Goal: Transaction & Acquisition: Download file/media

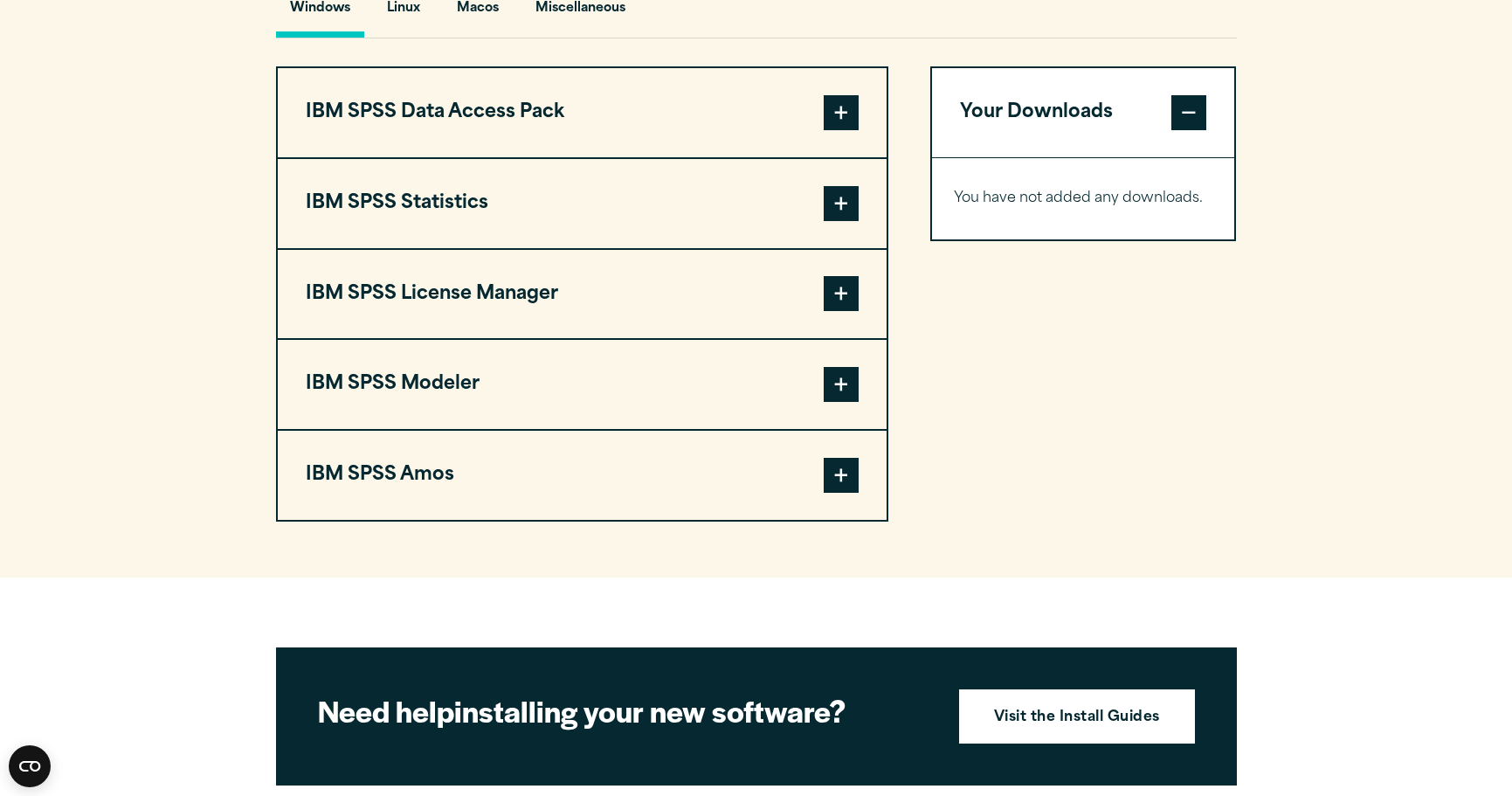
scroll to position [1379, 0]
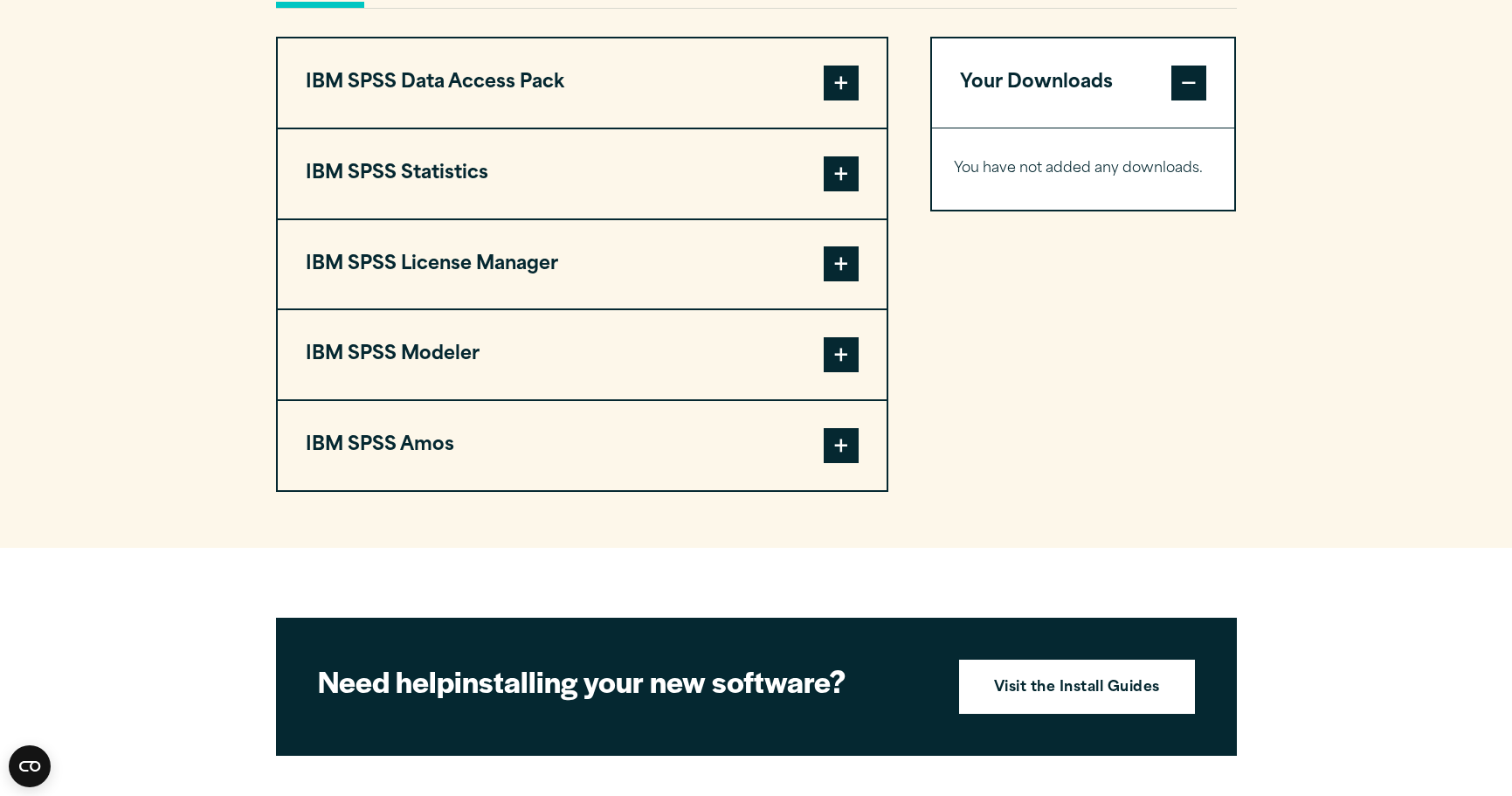
click at [834, 353] on span at bounding box center [840, 354] width 35 height 35
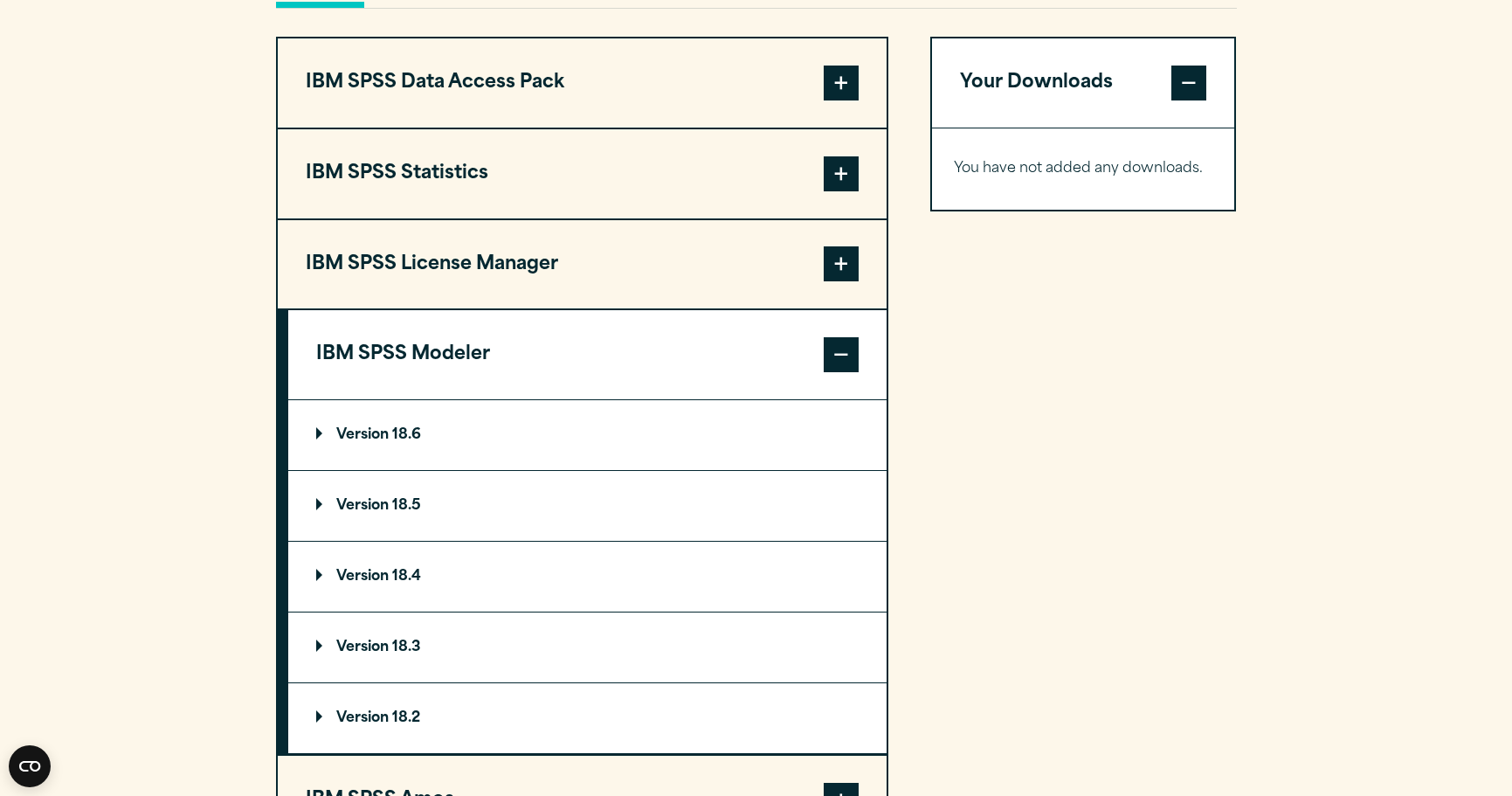
click at [315, 428] on summary "Version 18.6" at bounding box center [587, 436] width 598 height 70
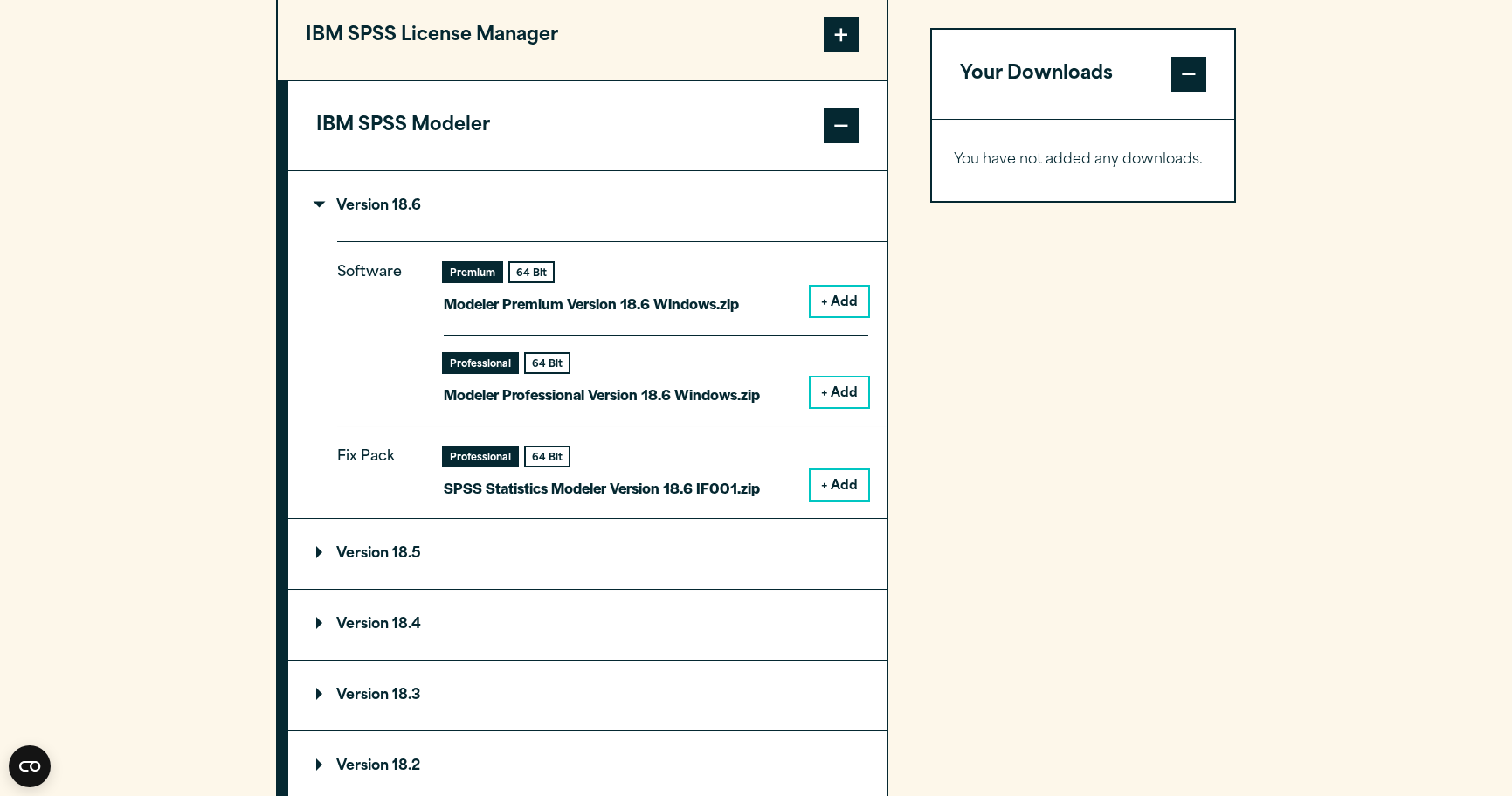
scroll to position [1611, 0]
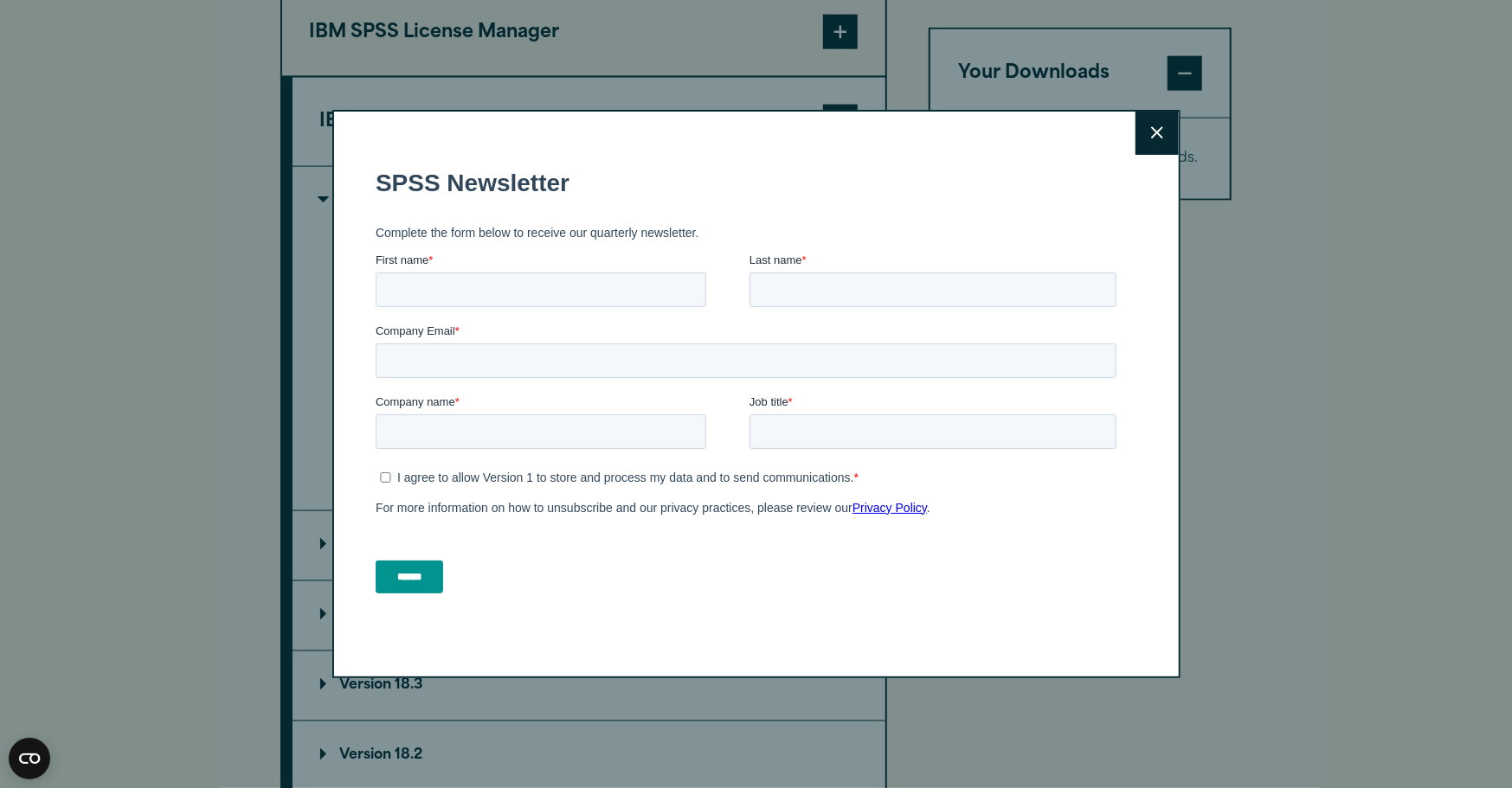
click at [1152, 135] on icon at bounding box center [1158, 134] width 12 height 12
click at [1147, 125] on button "Close" at bounding box center [1157, 133] width 43 height 43
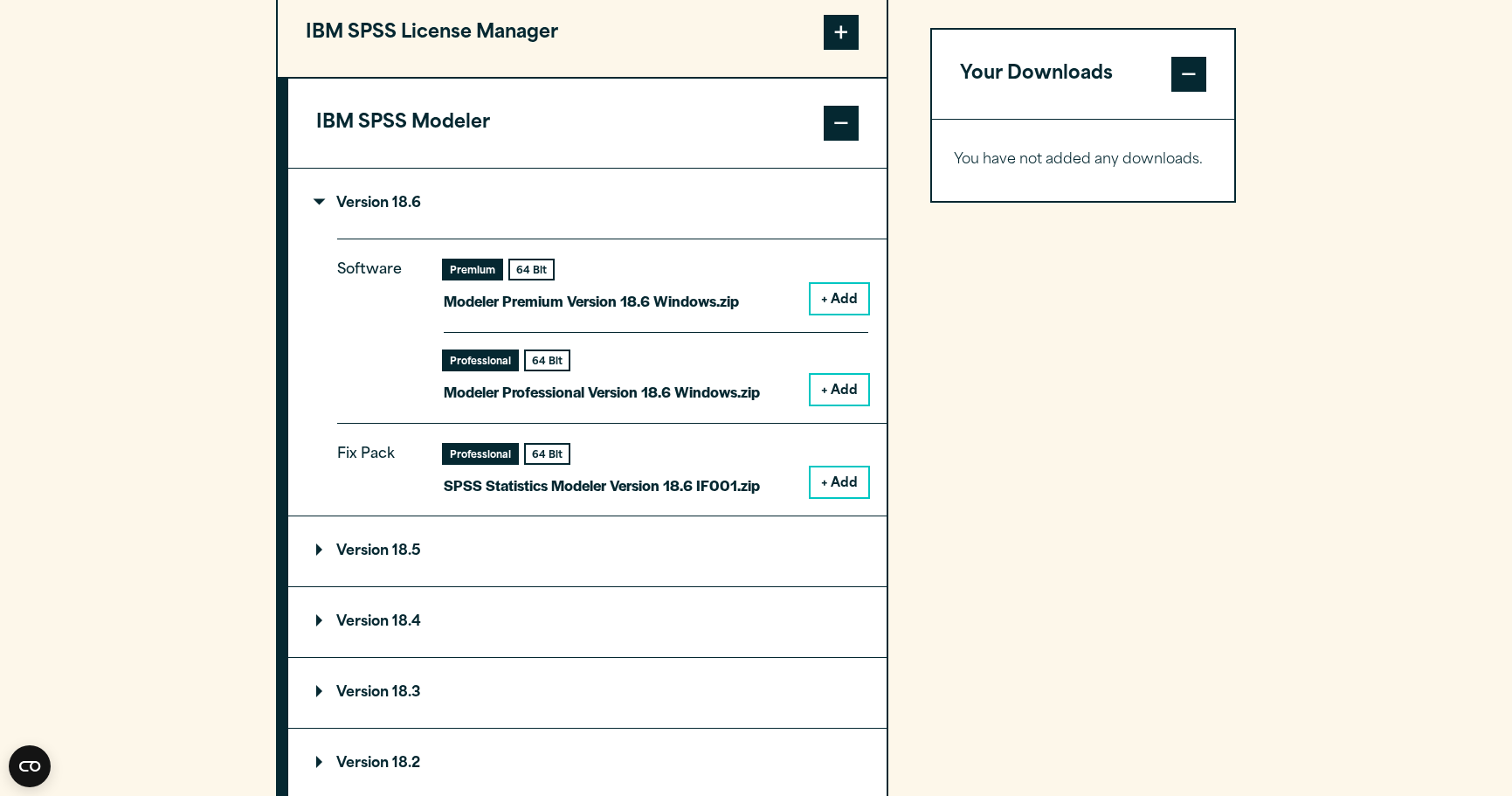
click at [839, 385] on button "+ Add" at bounding box center [840, 389] width 57 height 30
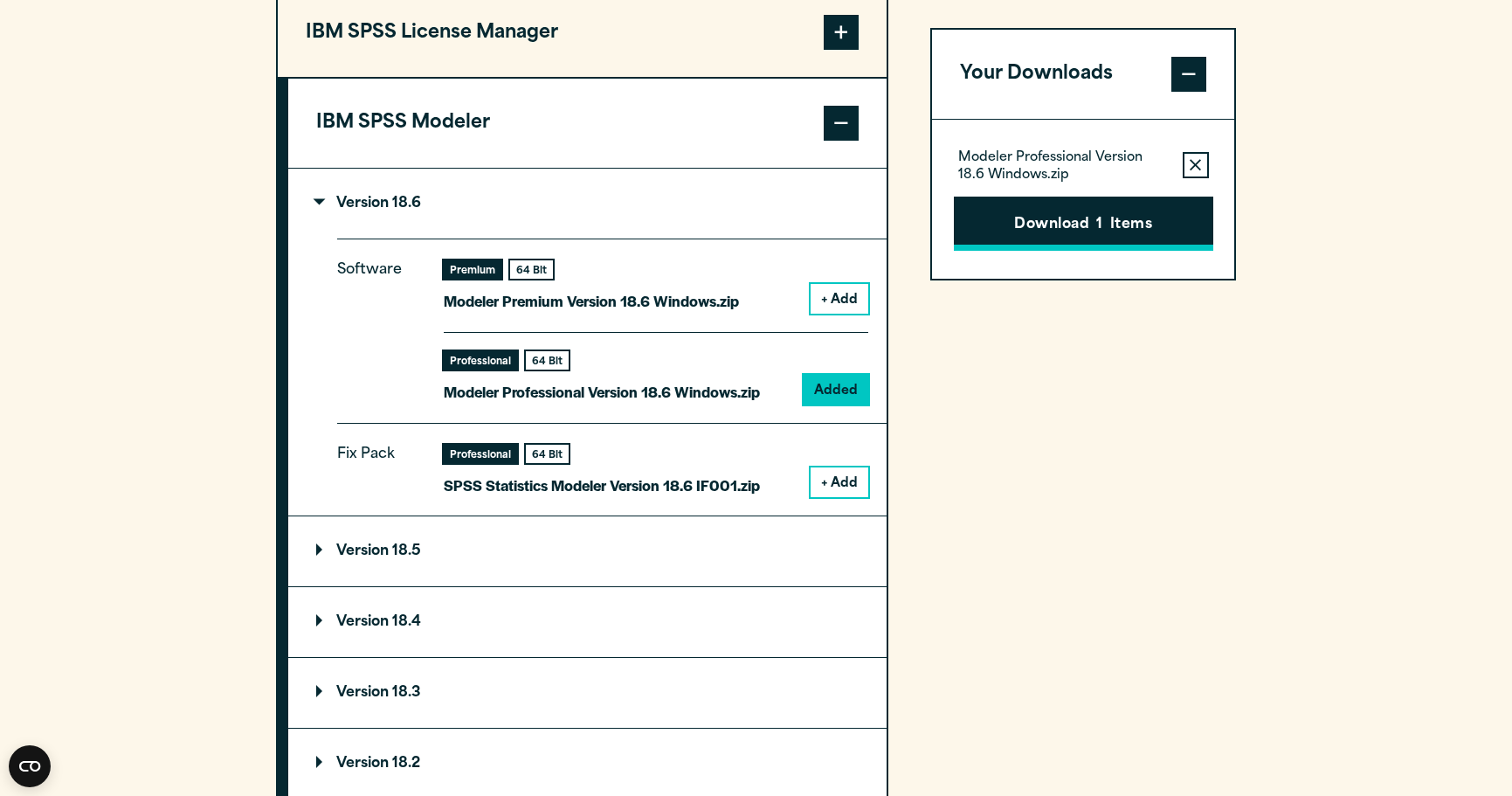
click at [1031, 216] on button "Download 1 Items" at bounding box center [1084, 224] width 259 height 55
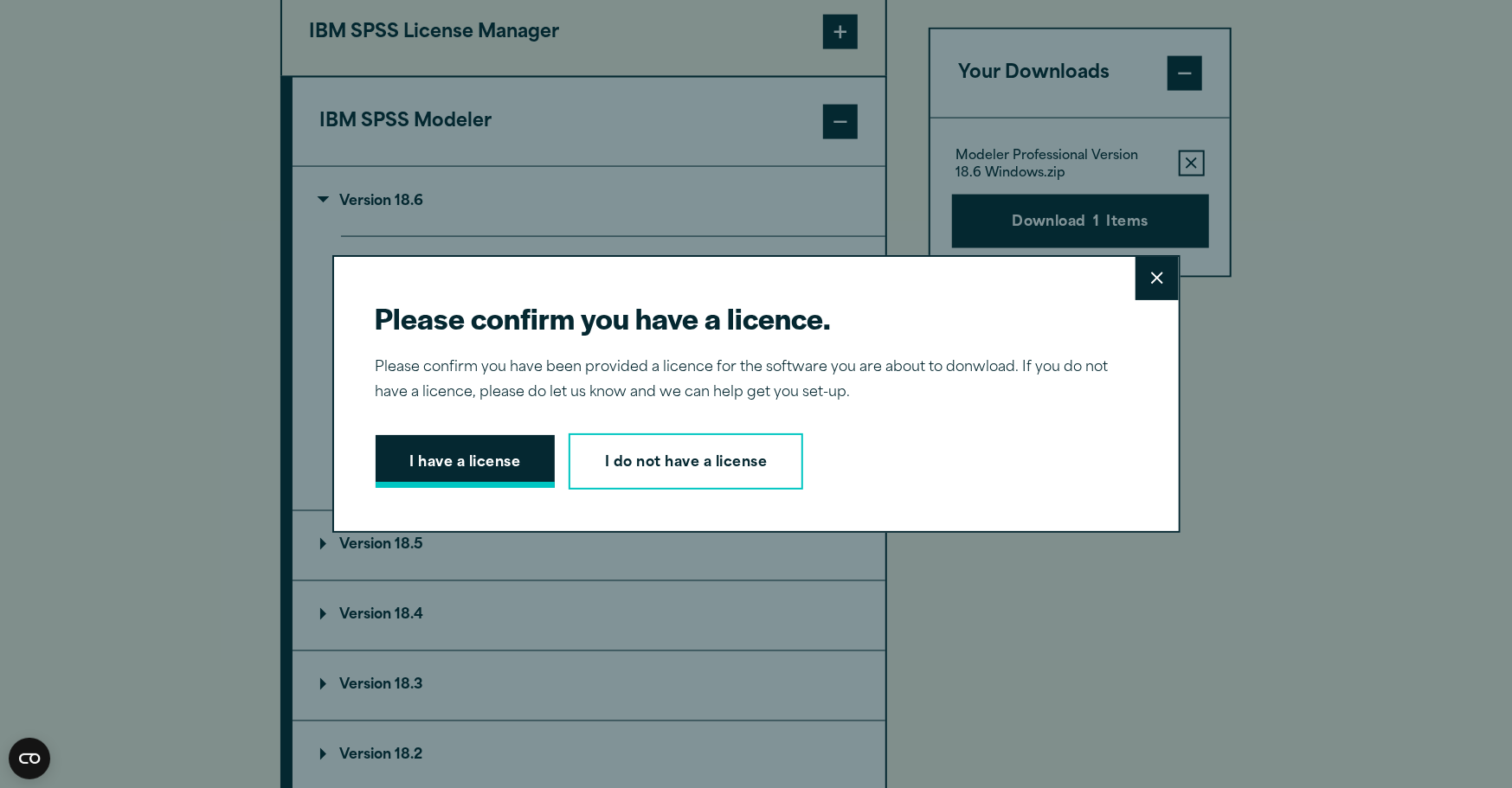
click at [501, 474] on button "I have a license" at bounding box center [465, 462] width 180 height 54
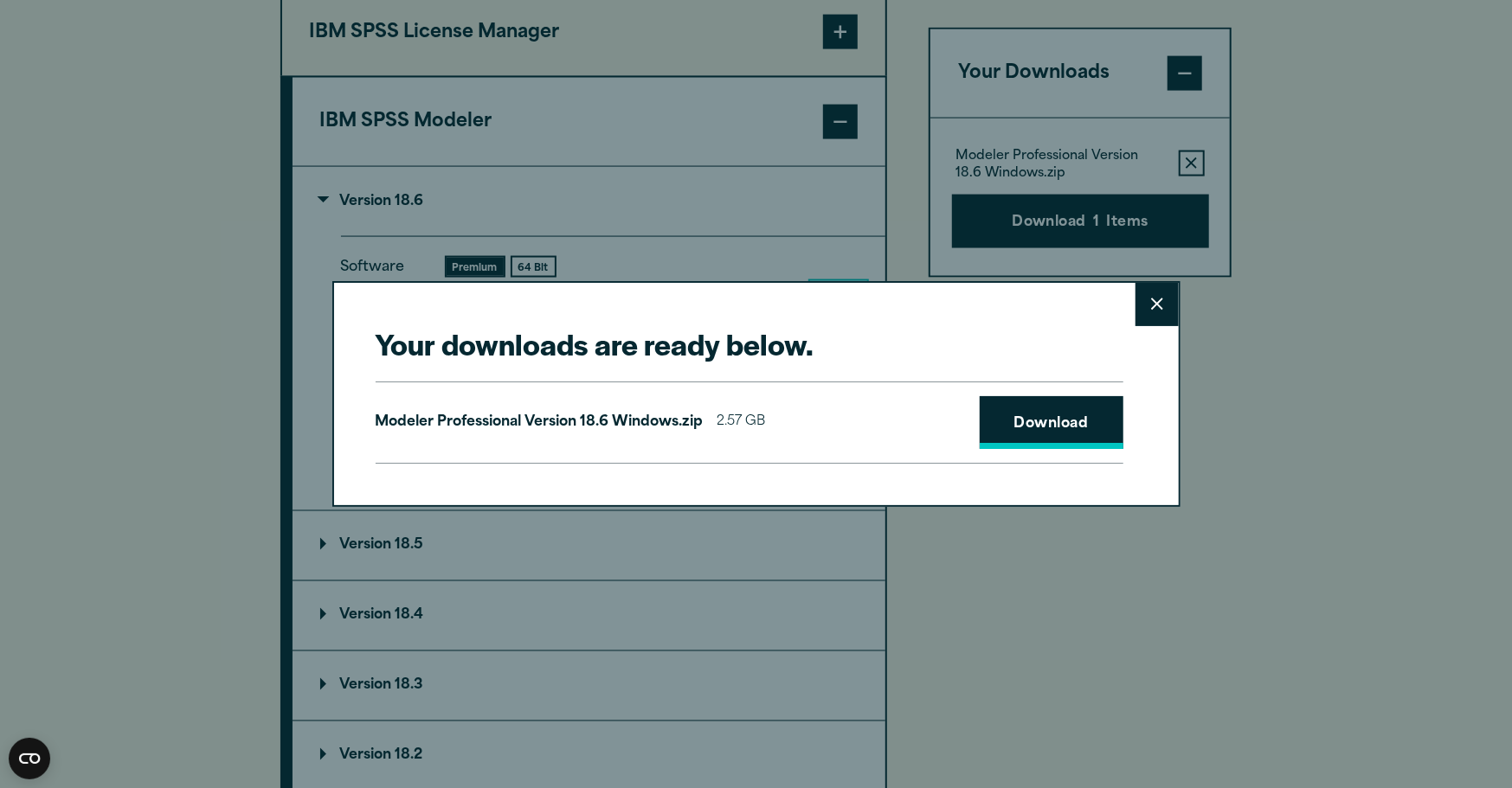
click at [1048, 407] on link "Download" at bounding box center [1051, 423] width 143 height 54
click at [1159, 300] on button "Close" at bounding box center [1157, 305] width 43 height 43
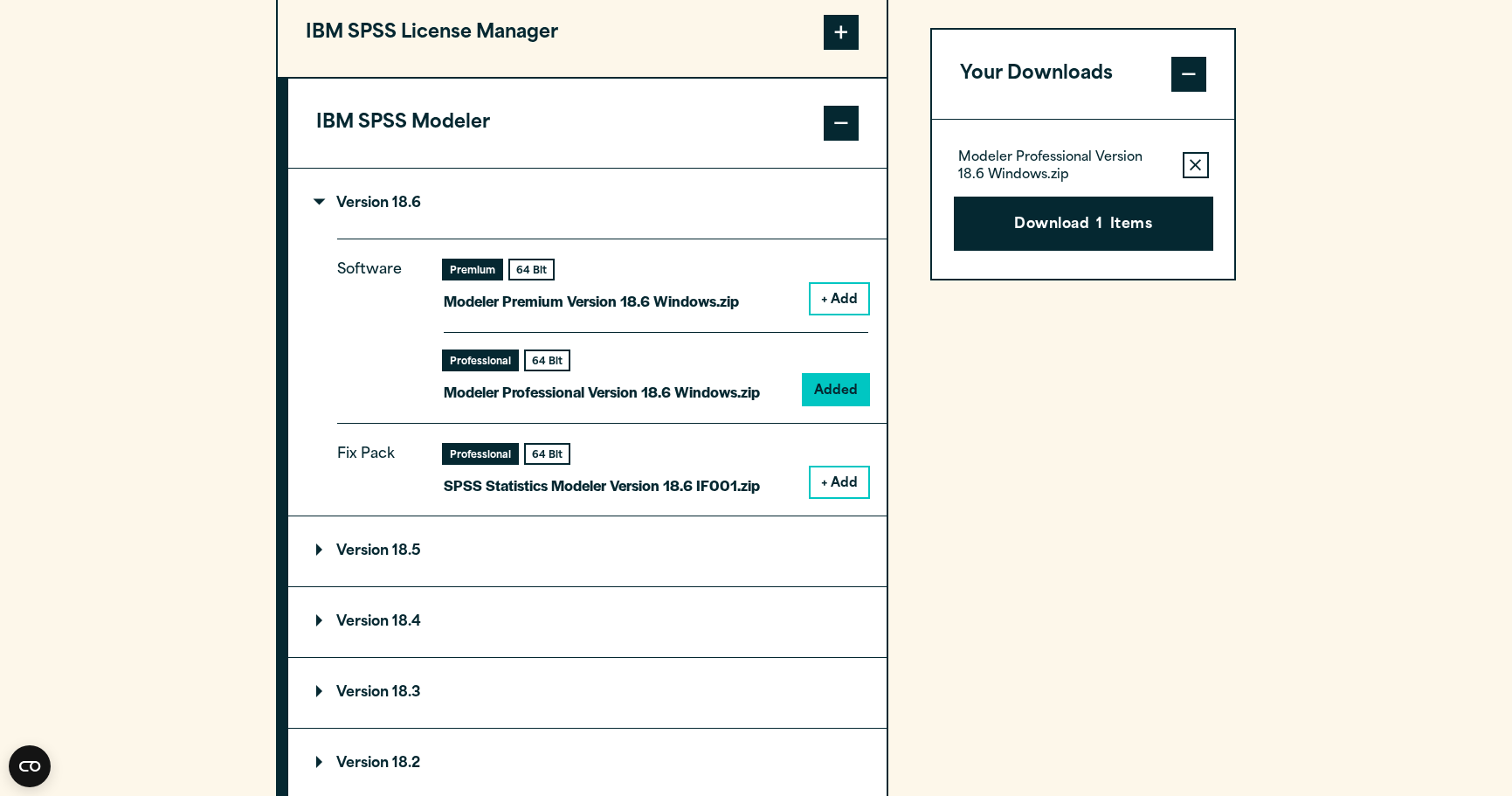
click at [849, 295] on button "+ Add" at bounding box center [840, 299] width 57 height 30
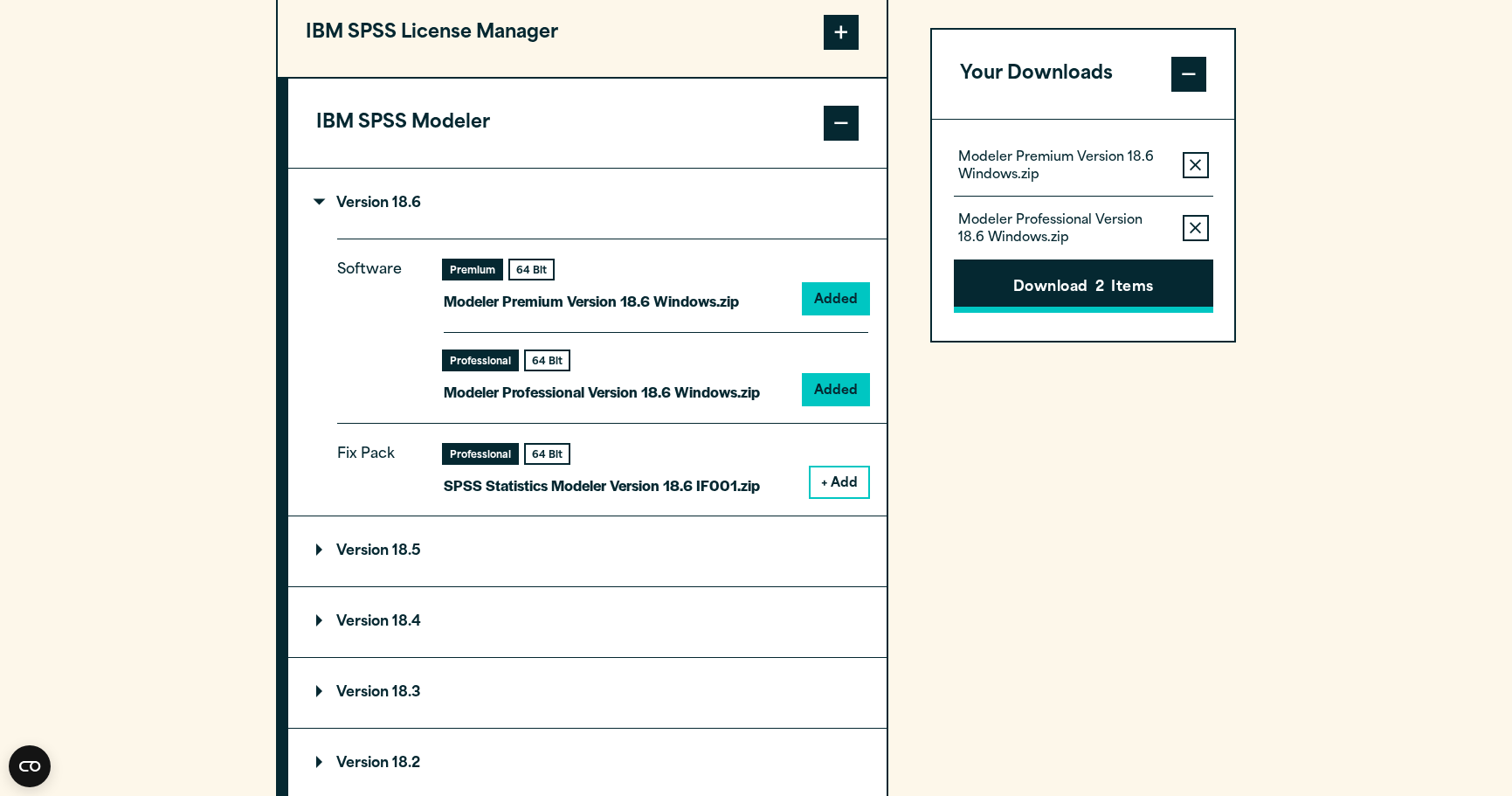
click at [1147, 302] on button "Download 2 Items" at bounding box center [1084, 286] width 259 height 55
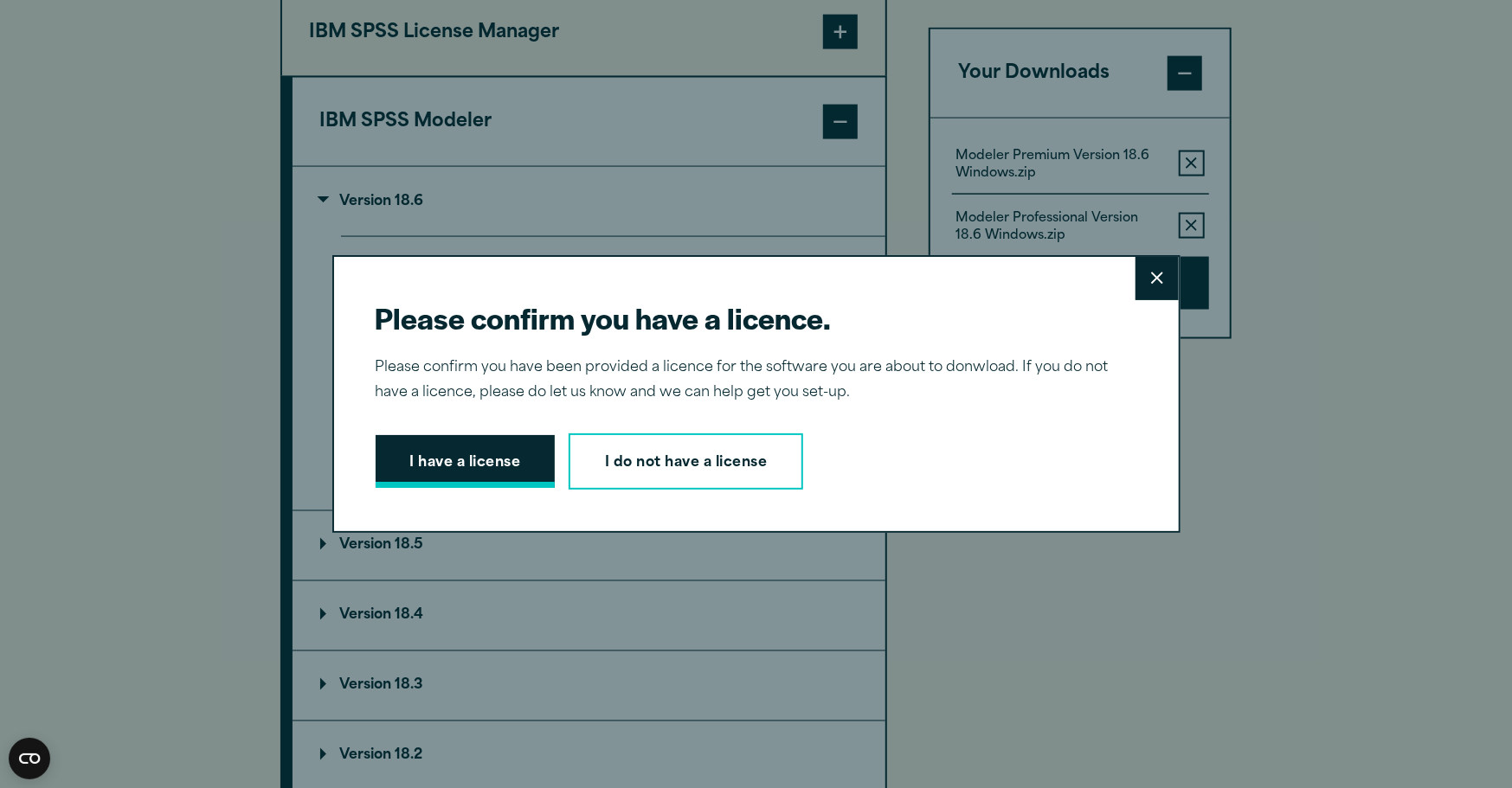
click at [499, 469] on button "I have a license" at bounding box center [465, 462] width 180 height 54
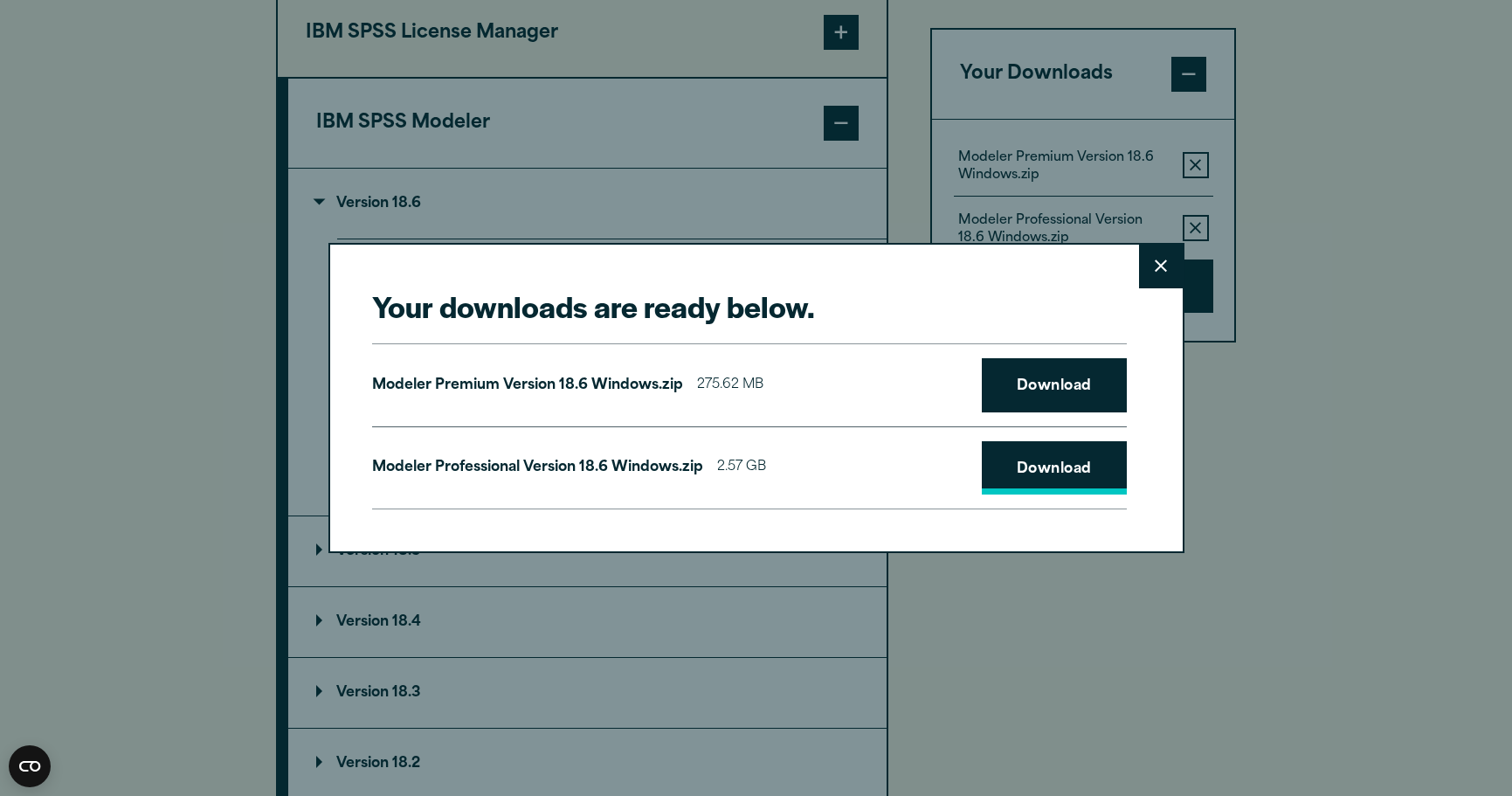
click at [1015, 472] on link "Download" at bounding box center [1054, 468] width 145 height 55
click at [1067, 370] on link "Download" at bounding box center [1054, 385] width 145 height 55
click at [1167, 261] on icon at bounding box center [1161, 266] width 13 height 13
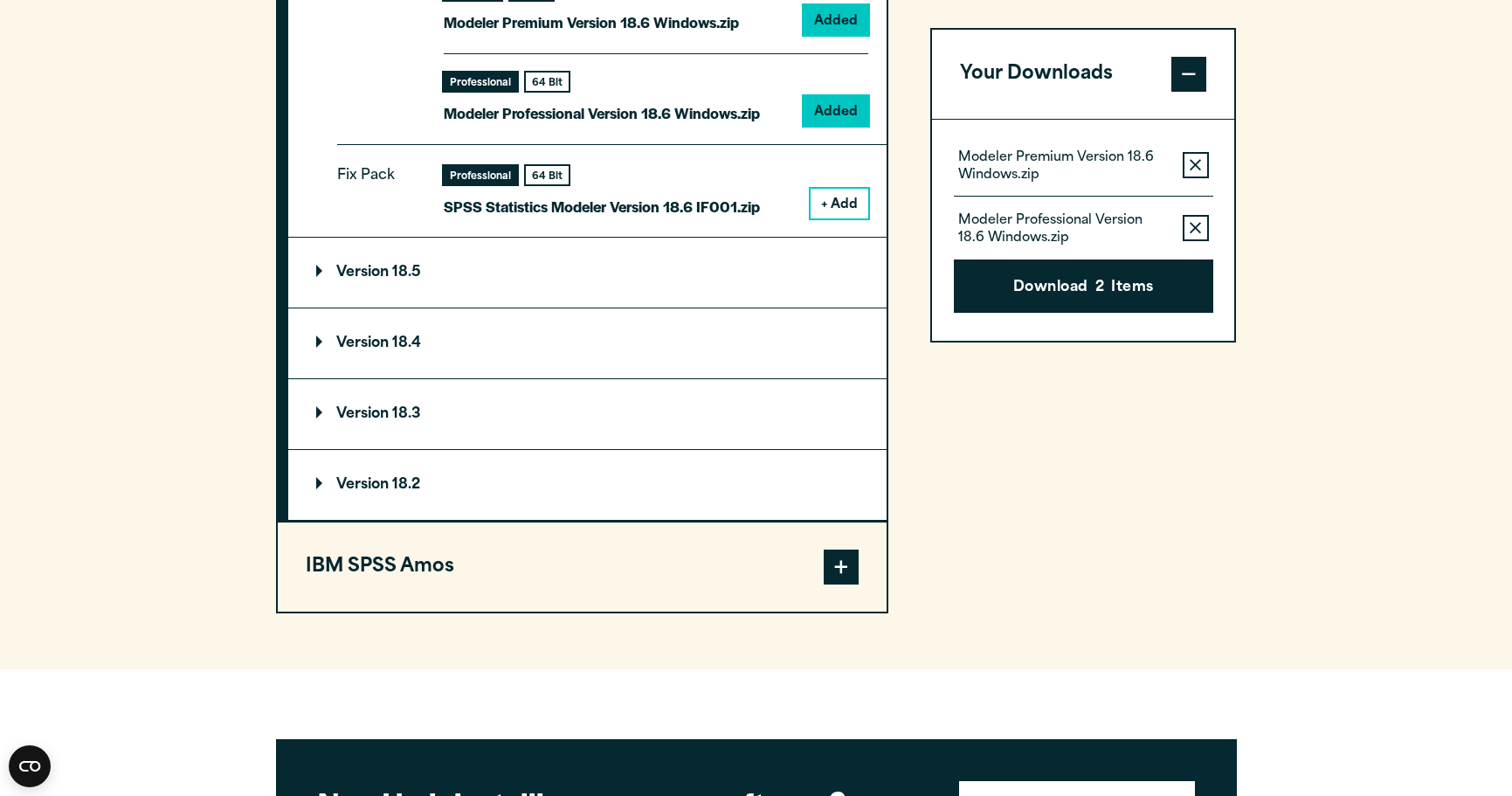
scroll to position [1902, 0]
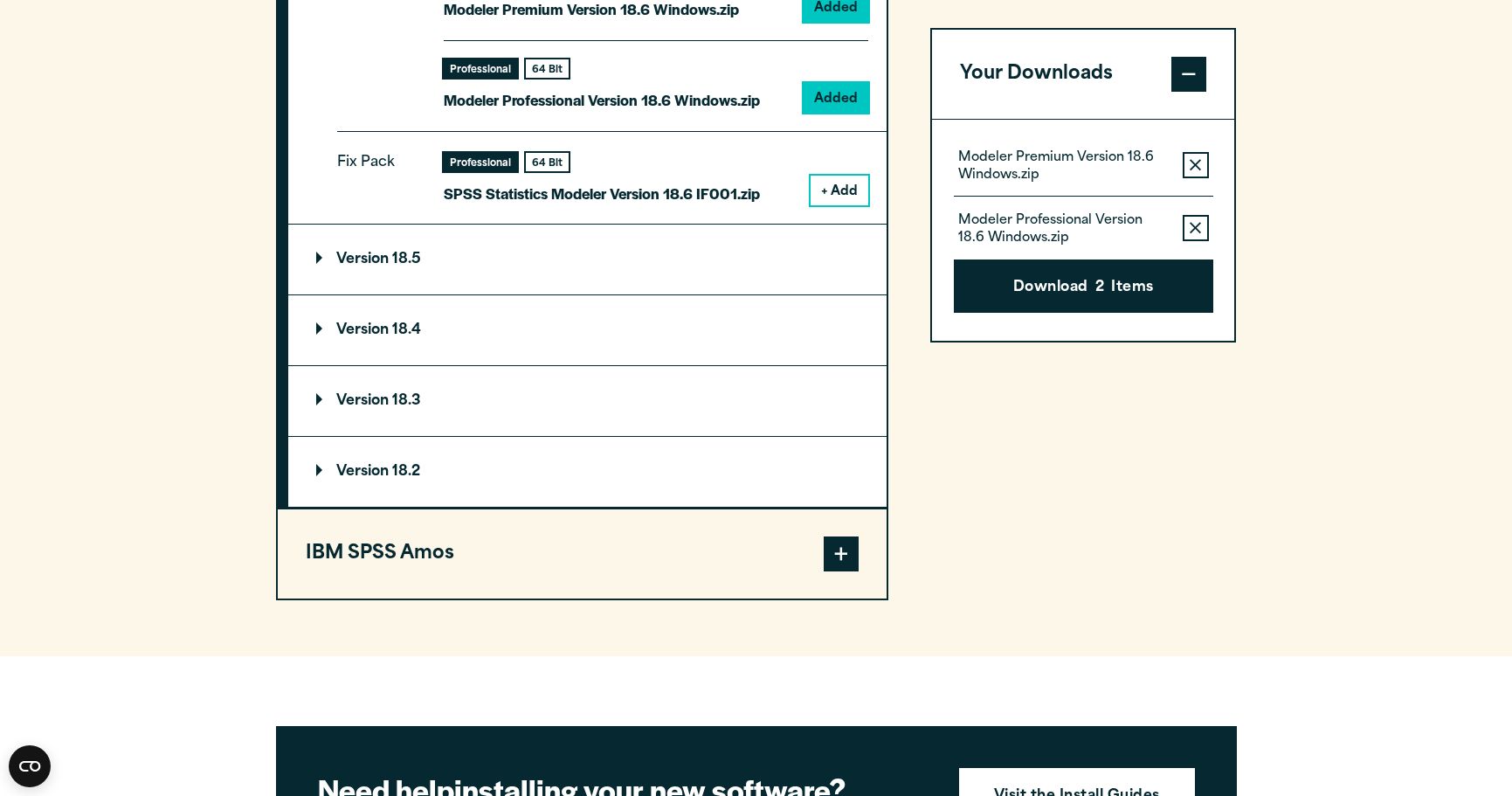
click at [830, 546] on span at bounding box center [840, 554] width 35 height 35
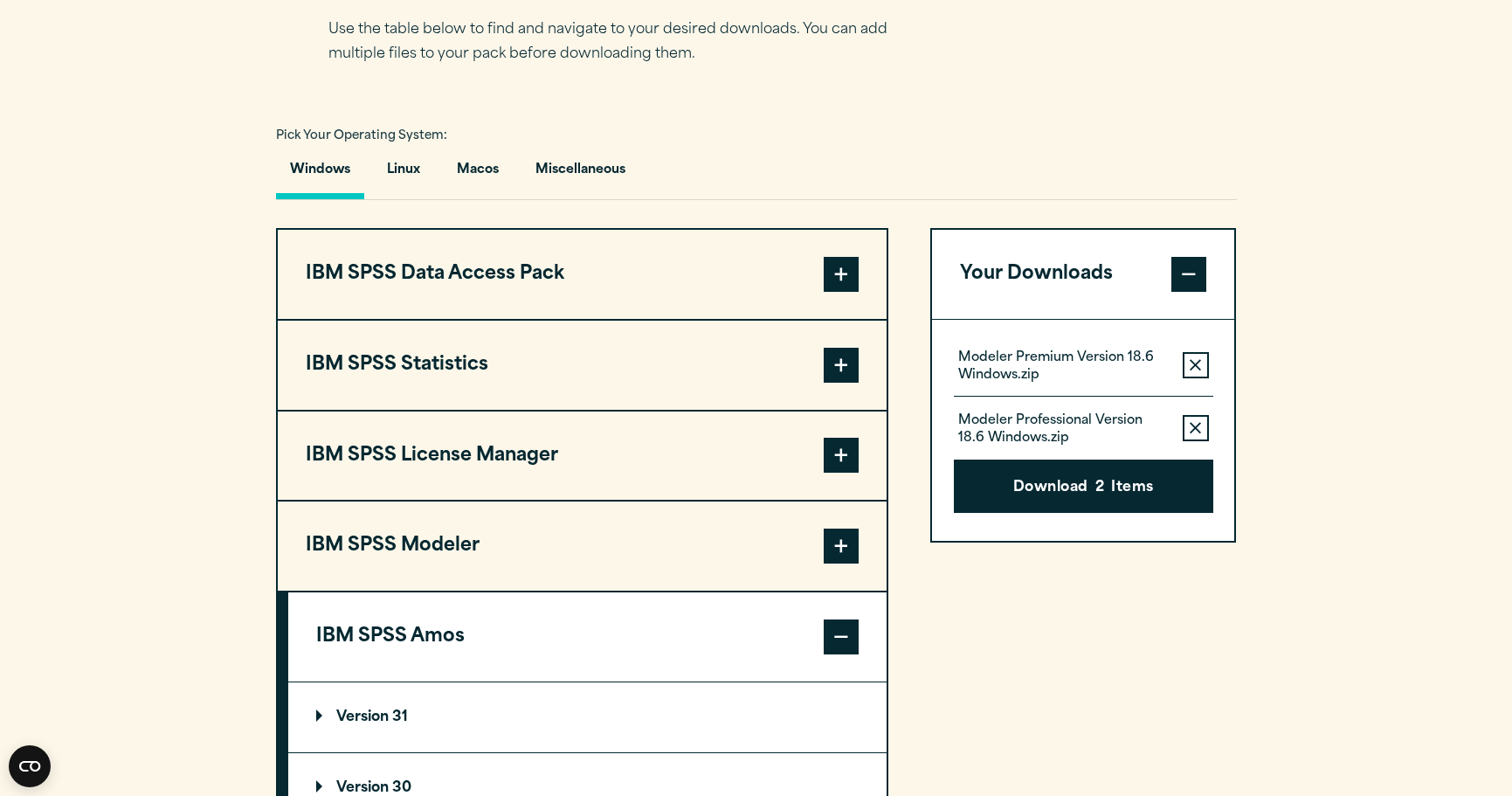
scroll to position [1186, 0]
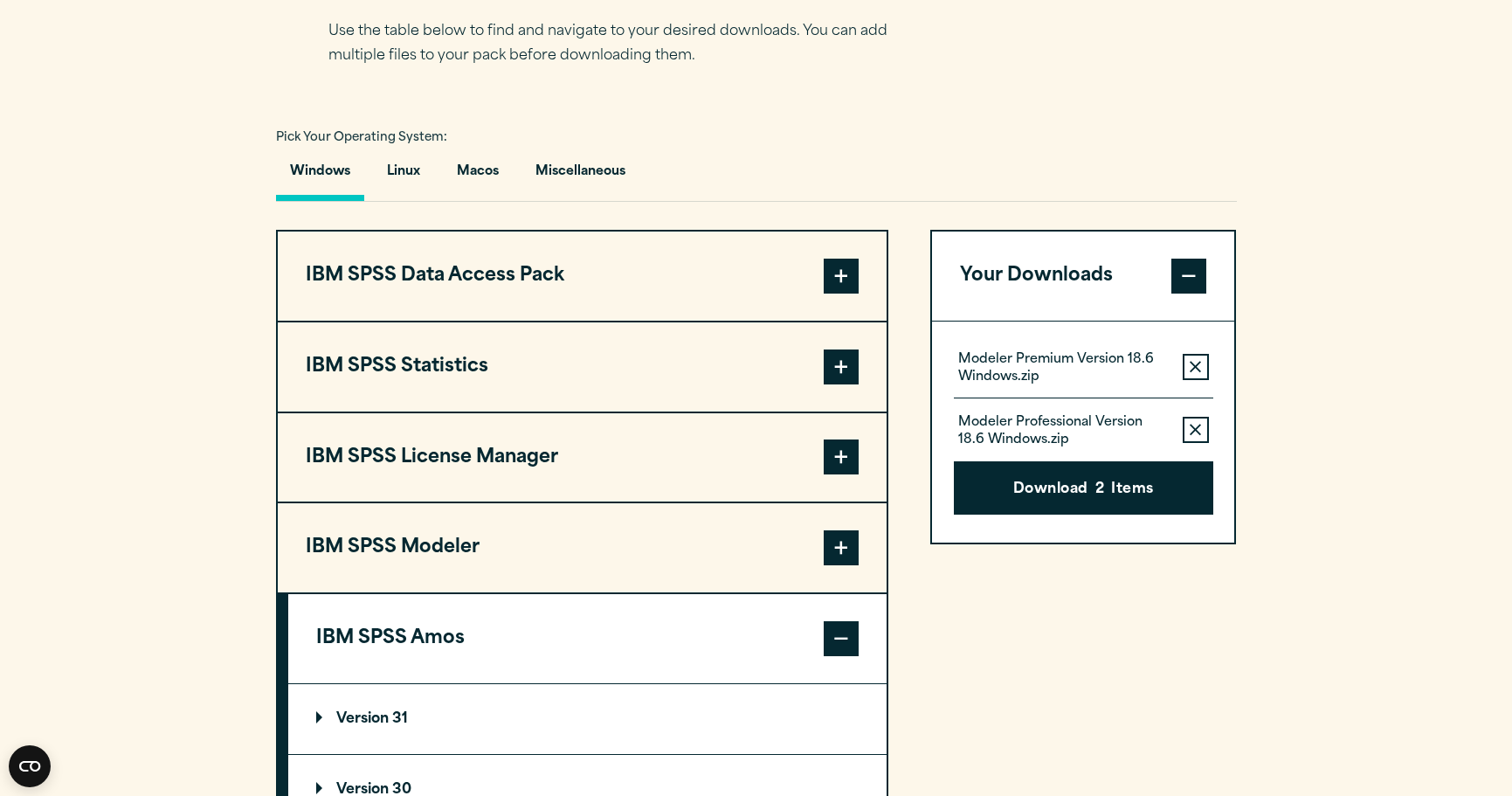
click at [836, 534] on span at bounding box center [840, 547] width 35 height 35
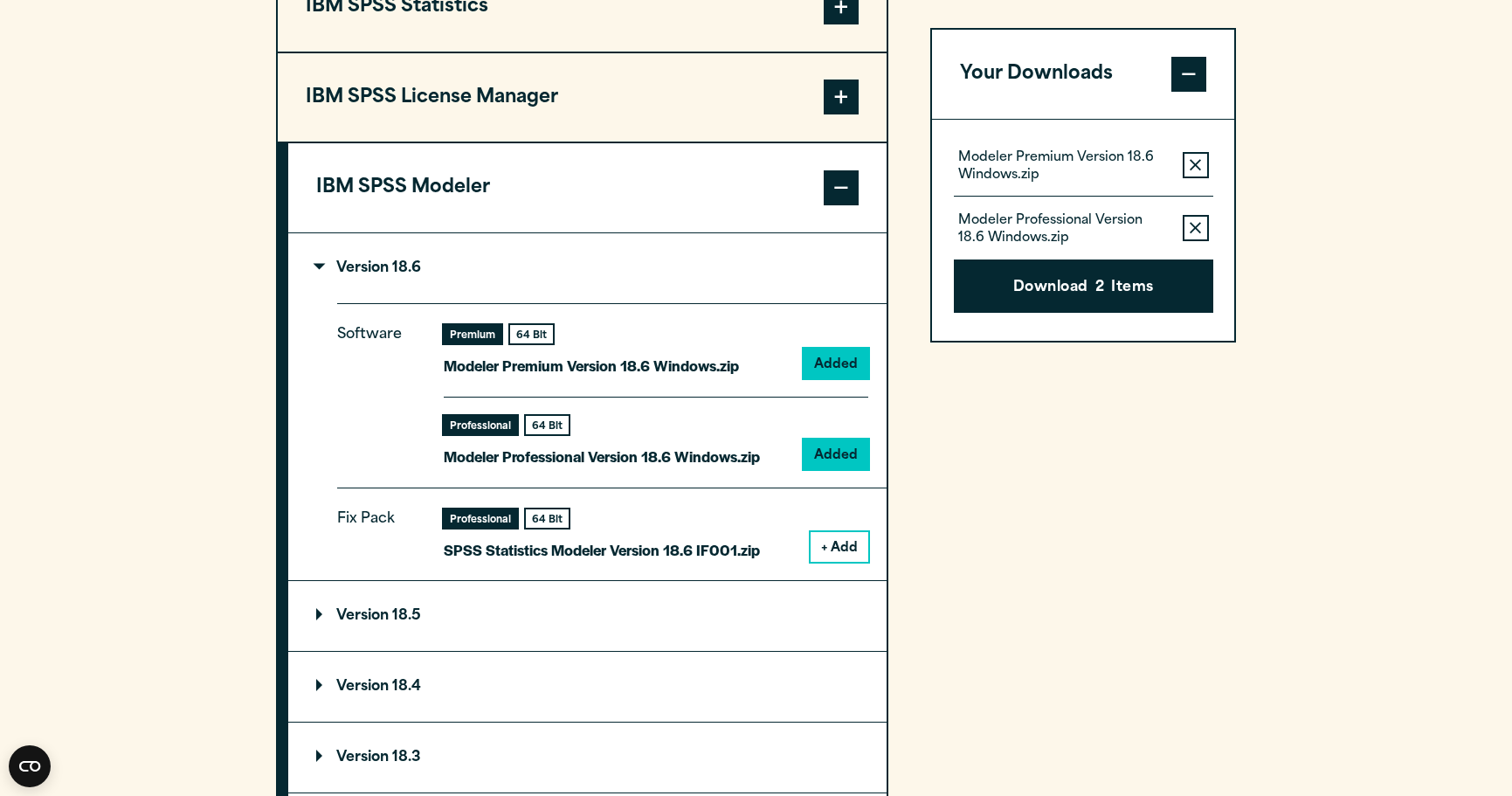
scroll to position [1550, 0]
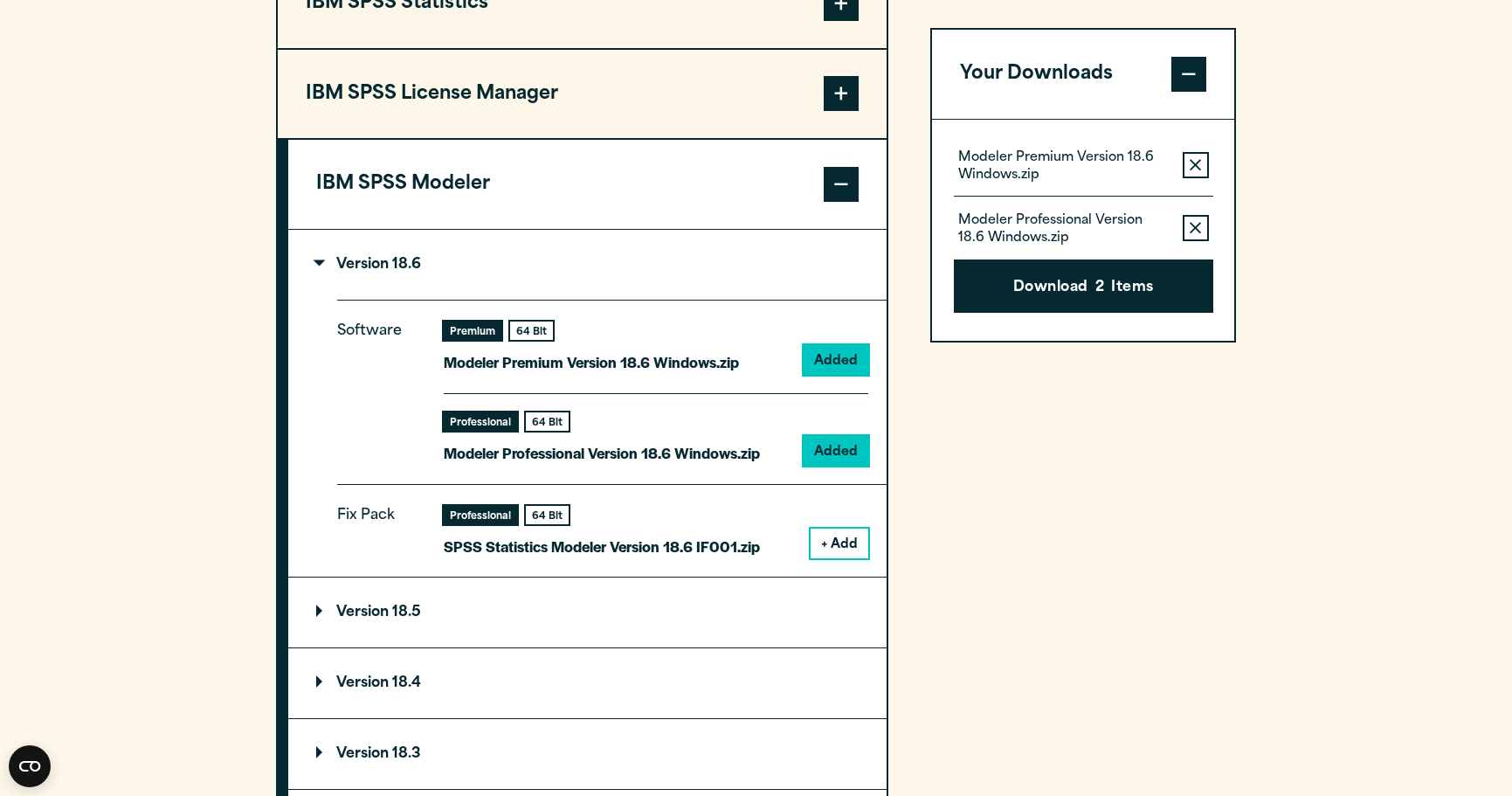
click at [853, 542] on button "+ Add" at bounding box center [840, 543] width 57 height 30
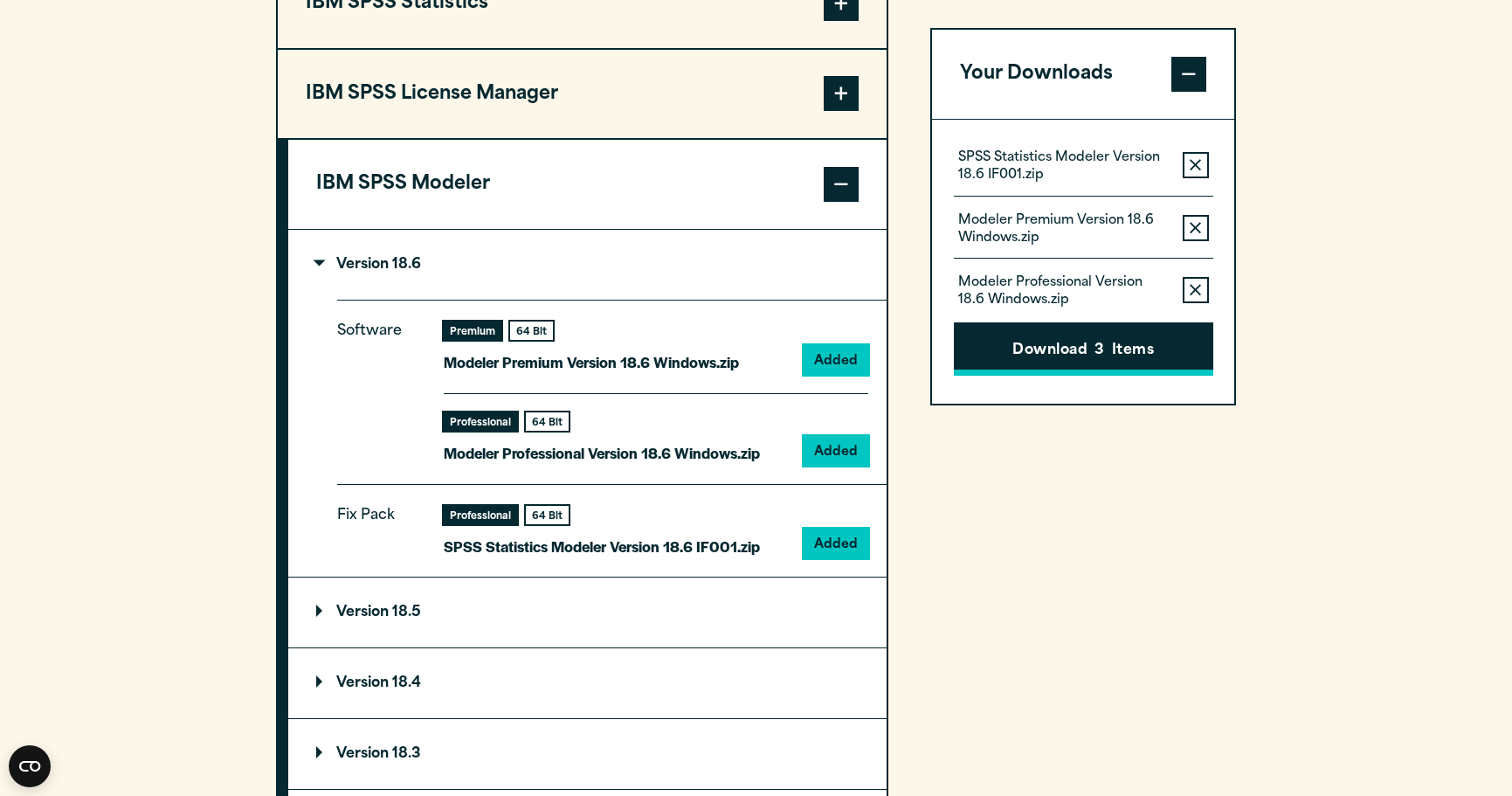
click at [1078, 351] on button "Download 3 Items" at bounding box center [1084, 350] width 259 height 55
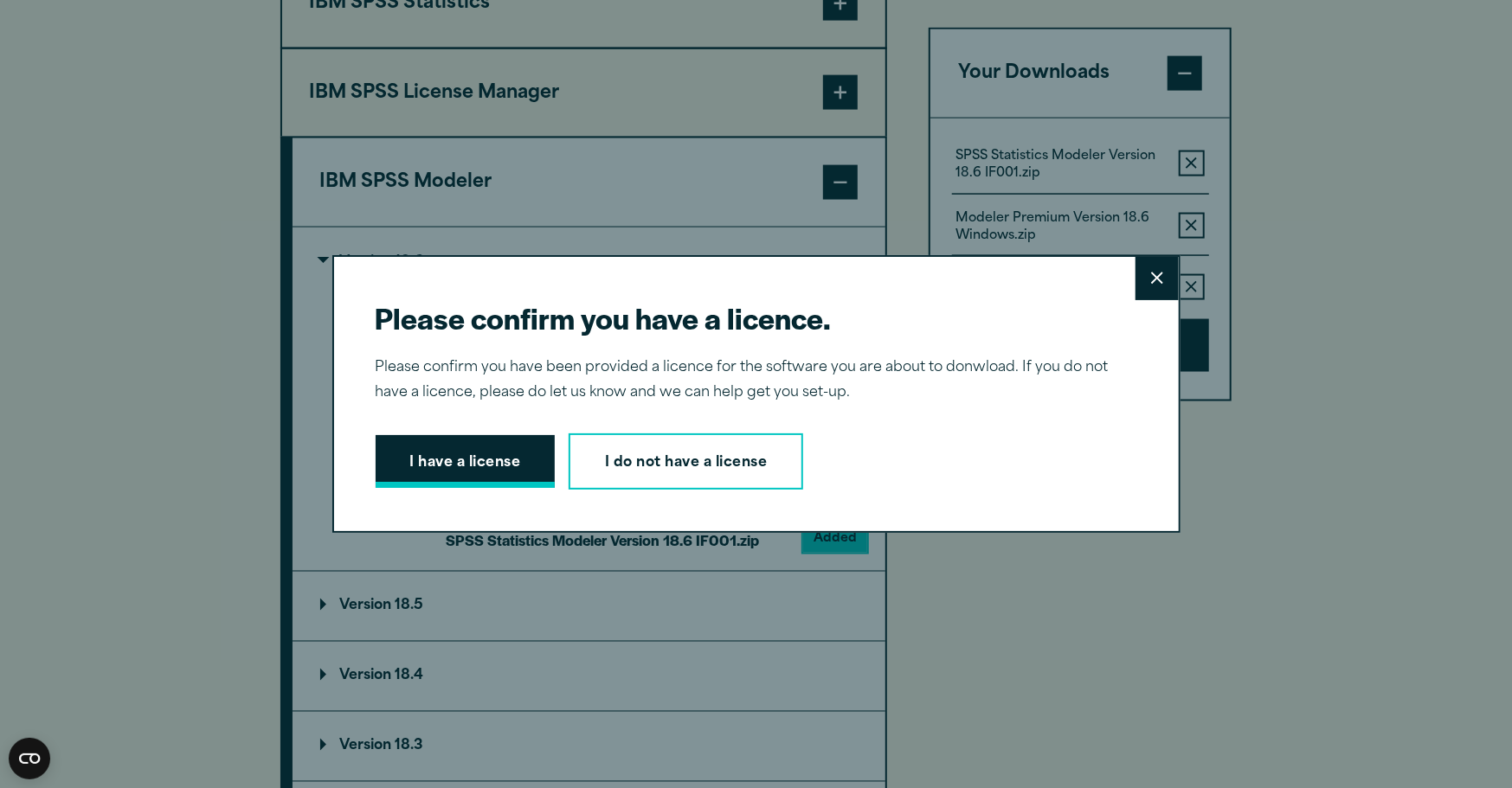
click at [486, 458] on button "I have a license" at bounding box center [465, 462] width 180 height 54
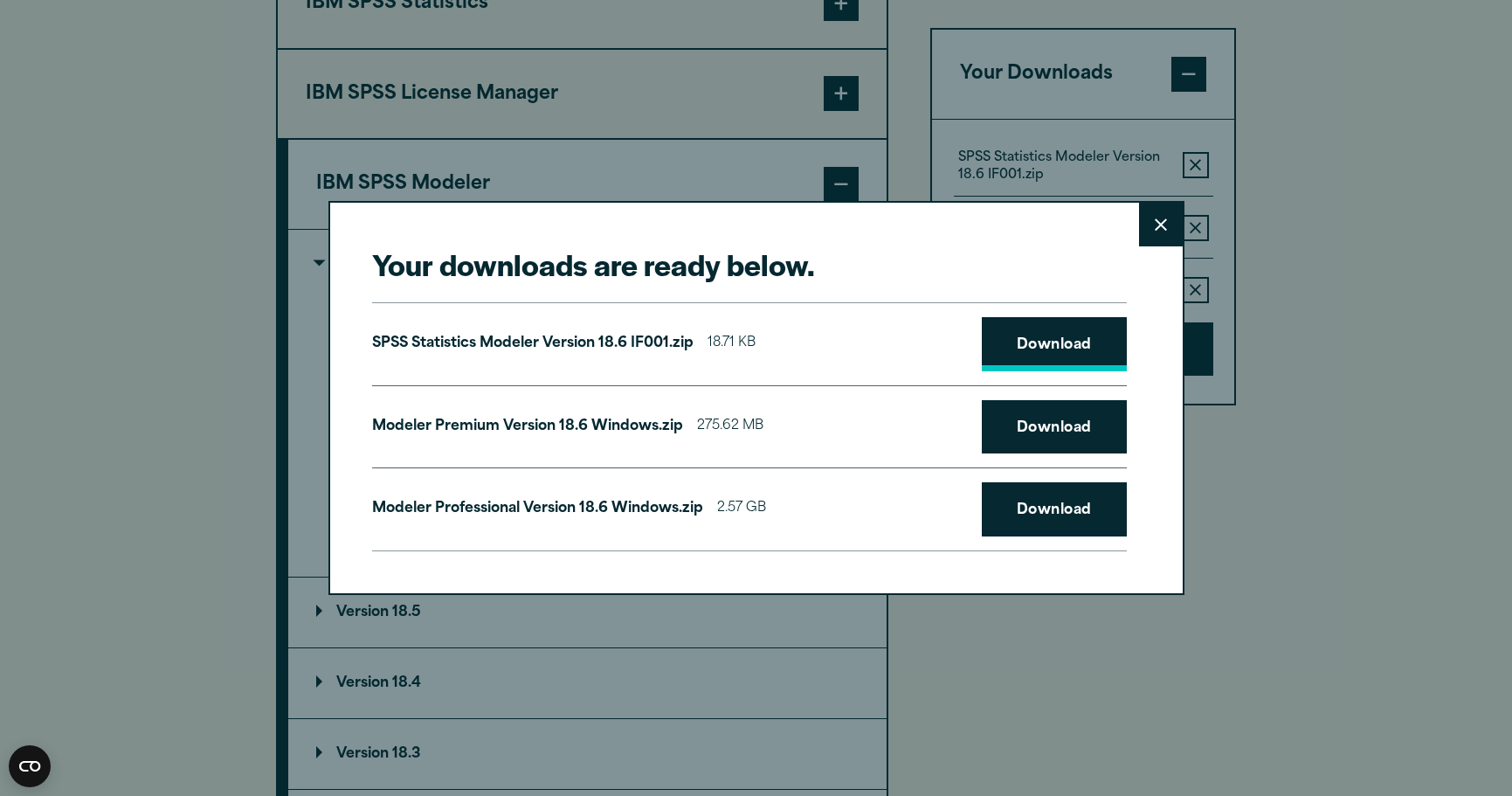
click at [1043, 344] on link "Download" at bounding box center [1054, 344] width 145 height 55
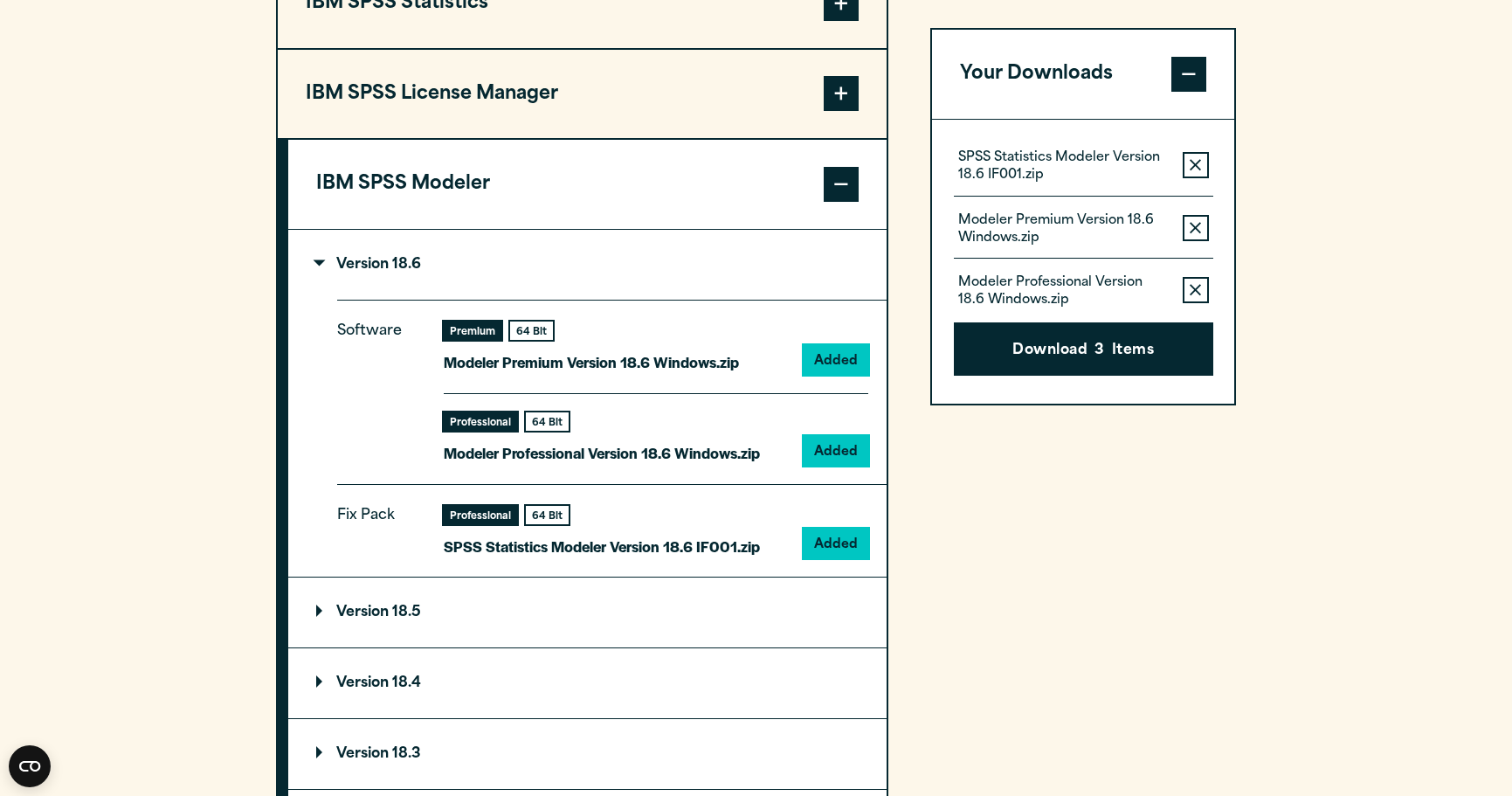
drag, startPoint x: 1230, startPoint y: 69, endPoint x: 1068, endPoint y: 264, distance: 253.5
click at [1068, 264] on div "Your downloads are ready below. Close SPSS Statistics Modeler Version 18.6 IF00…" at bounding box center [756, 398] width 1512 height 796
click at [244, 499] on section "Select your software downloads Use the table below to find and navigate to your…" at bounding box center [756, 275] width 1512 height 1469
click at [1320, 549] on section "Select your software downloads Use the table below to find and navigate to your…" at bounding box center [756, 275] width 1512 height 1469
click at [1068, 343] on button "Download 3 Items" at bounding box center [1084, 350] width 259 height 55
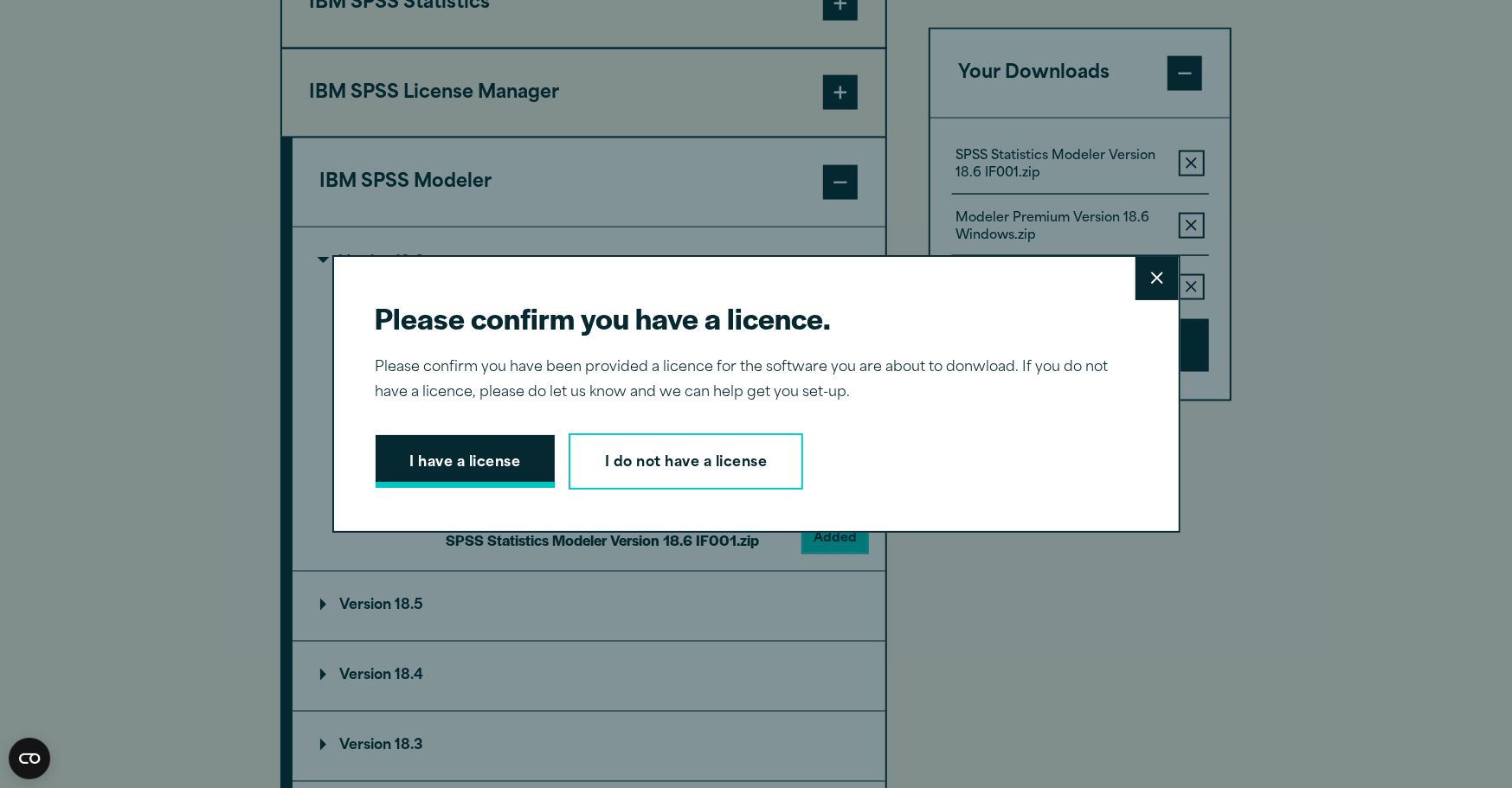
click at [525, 454] on button "I have a license" at bounding box center [465, 462] width 180 height 54
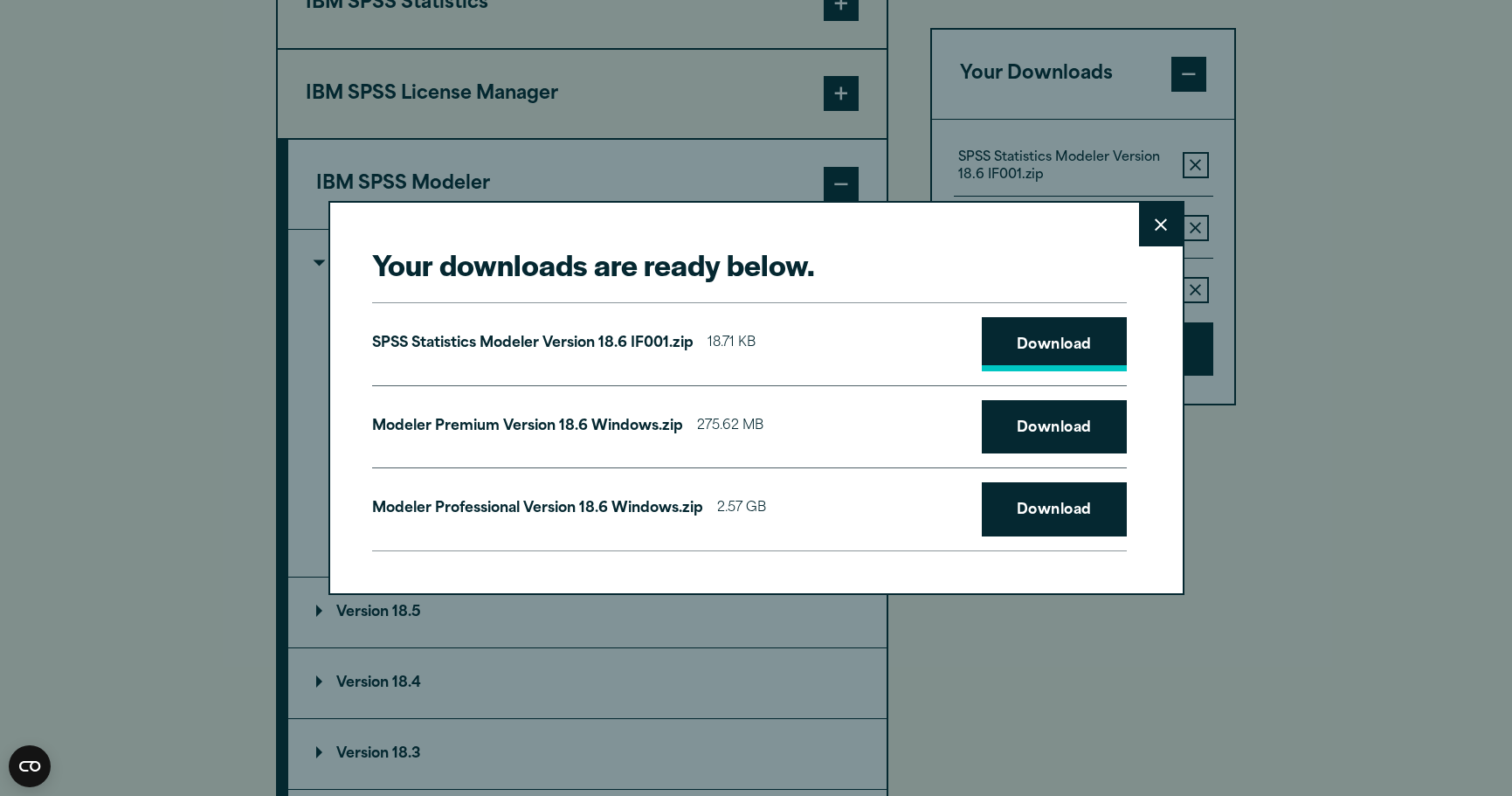
click at [1001, 351] on link "Download" at bounding box center [1054, 344] width 145 height 55
click at [1042, 438] on link "Download" at bounding box center [1054, 428] width 145 height 55
click at [1046, 507] on link "Download" at bounding box center [1054, 509] width 145 height 55
click at [1168, 234] on button "Close" at bounding box center [1161, 224] width 44 height 44
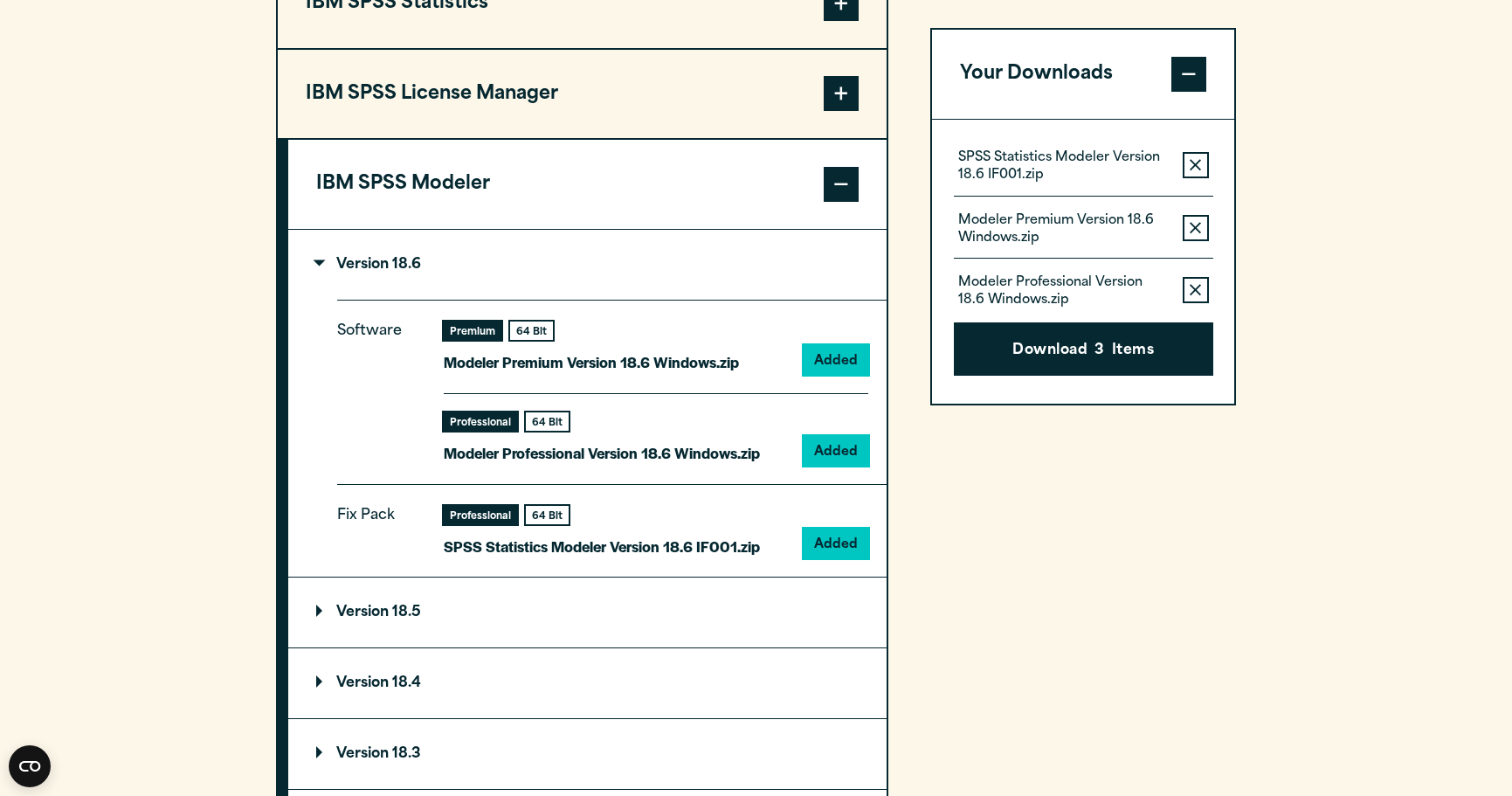
click at [1063, 227] on p "Modeler Premium Version 18.6 Windows.zip" at bounding box center [1063, 229] width 210 height 35
click at [1181, 292] on div "Modeler Professional Version 18.6 Windows.zip Remove this item from your softwa…" at bounding box center [1084, 283] width 259 height 50
click at [1192, 292] on icon "button" at bounding box center [1195, 291] width 12 height 12
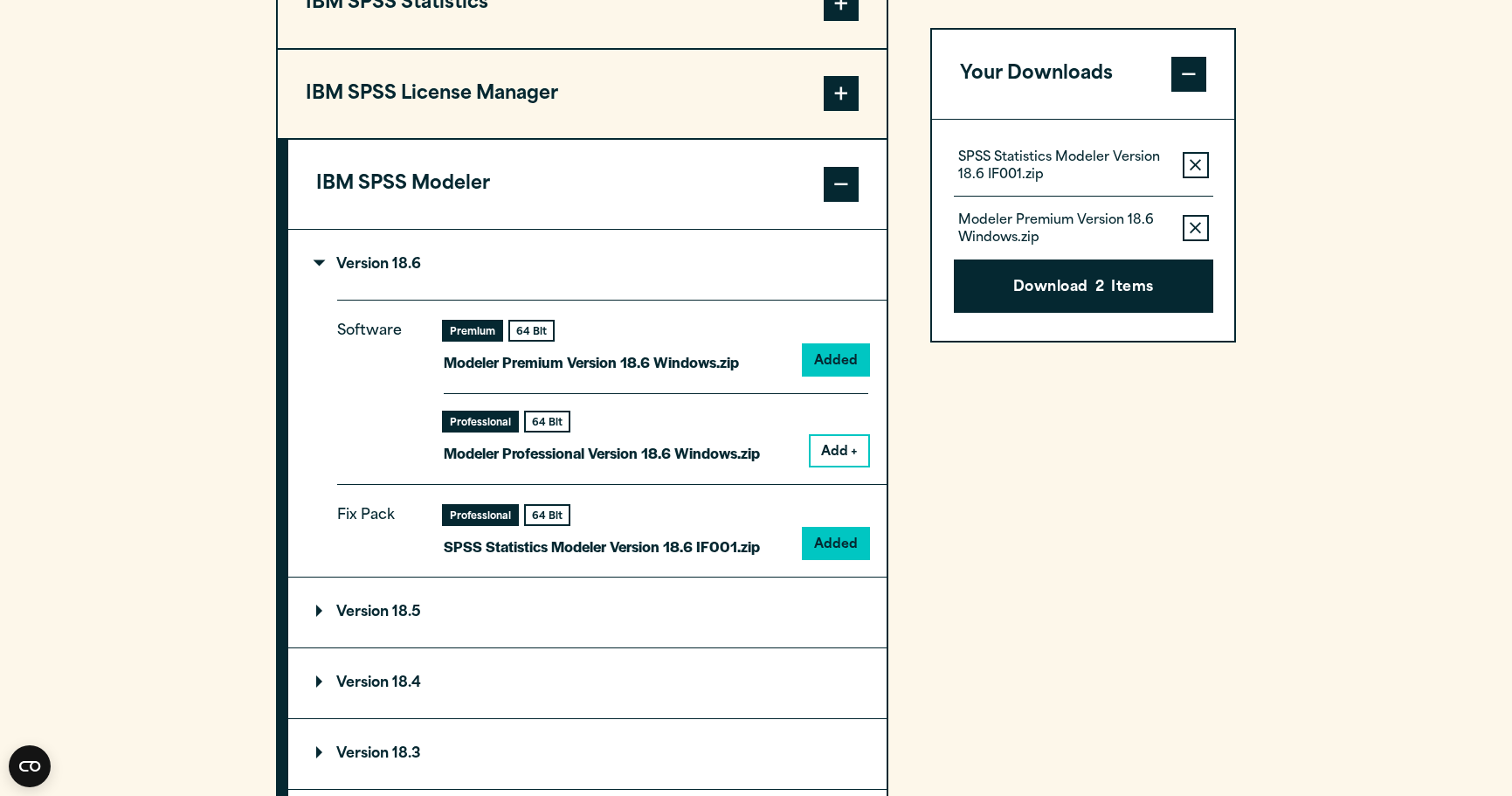
click at [1194, 164] on icon "button" at bounding box center [1195, 165] width 12 height 13
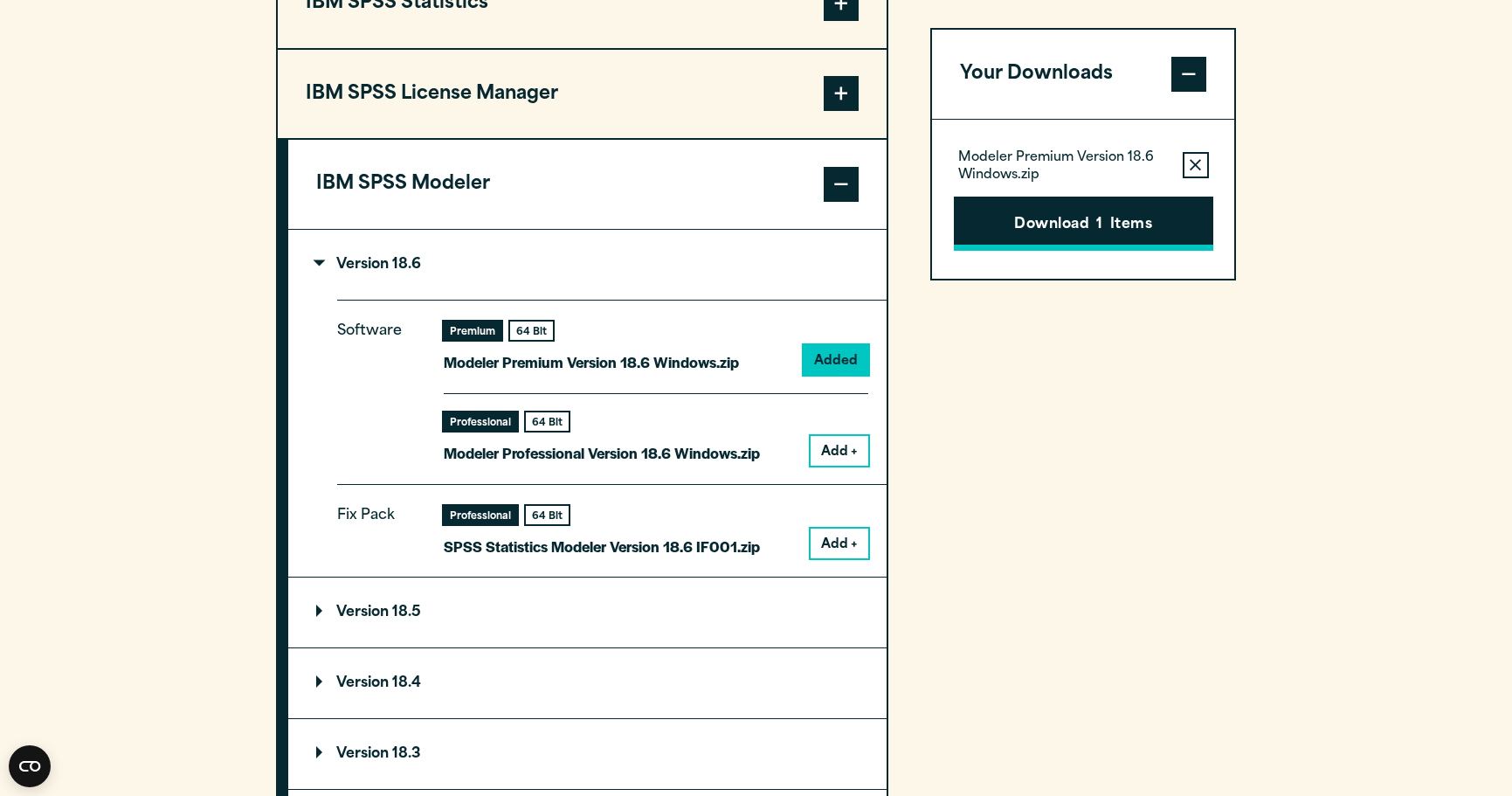
click at [1124, 215] on button "Download 1 Items" at bounding box center [1084, 224] width 259 height 55
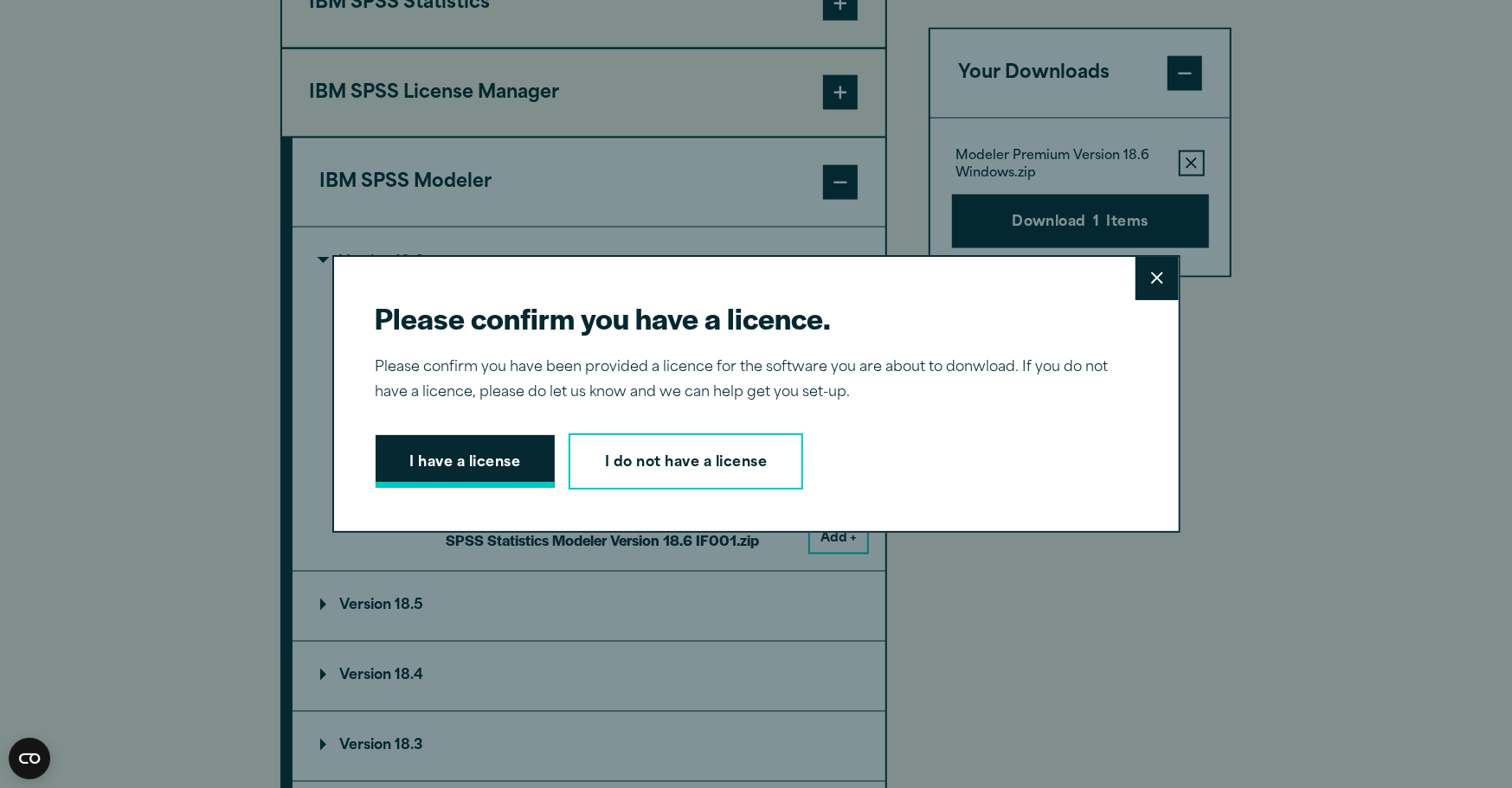
click at [486, 479] on button "I have a license" at bounding box center [465, 462] width 180 height 54
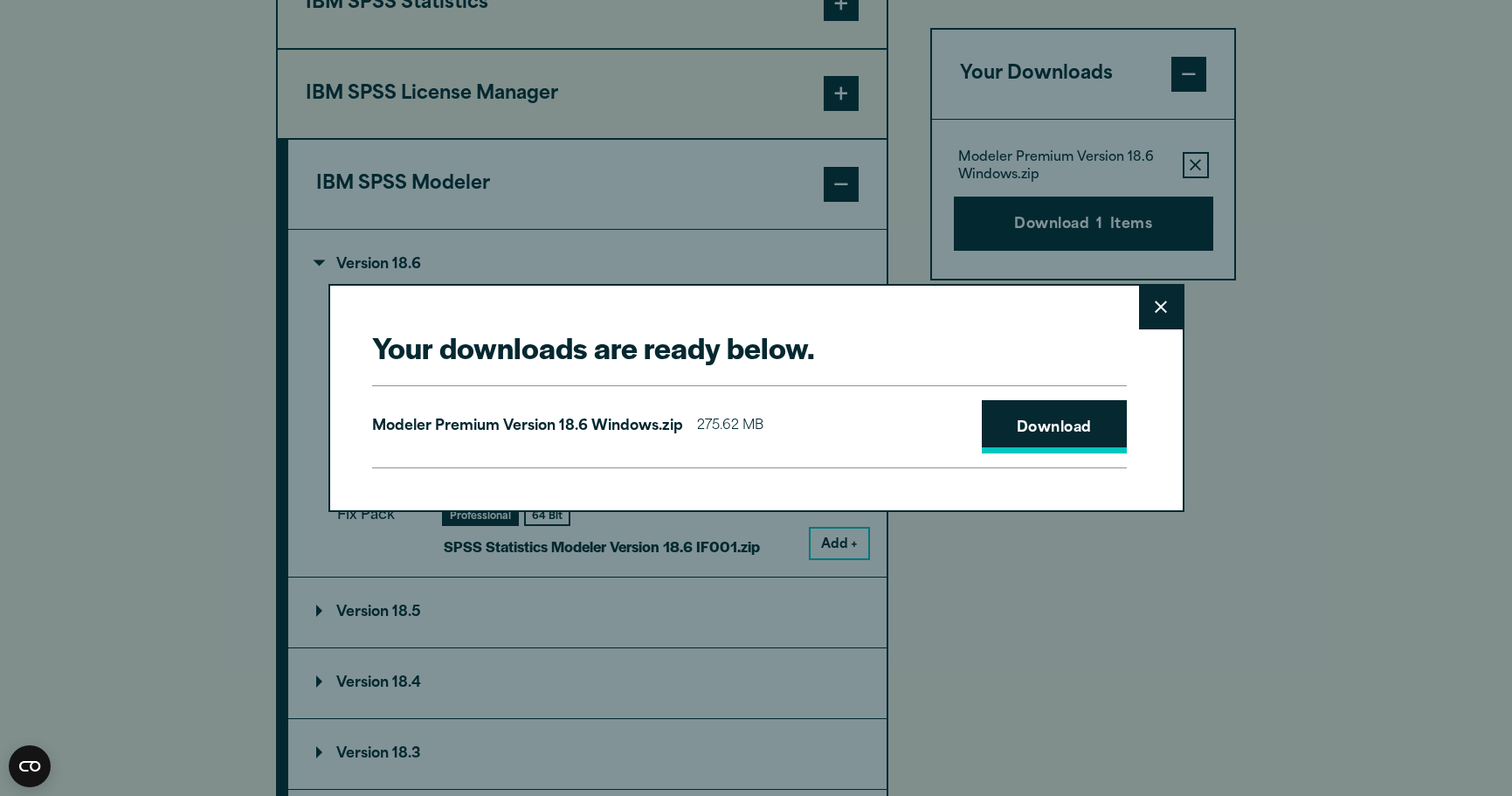
click at [1068, 426] on link "Download" at bounding box center [1054, 428] width 145 height 55
click at [1162, 308] on icon at bounding box center [1161, 308] width 13 height 13
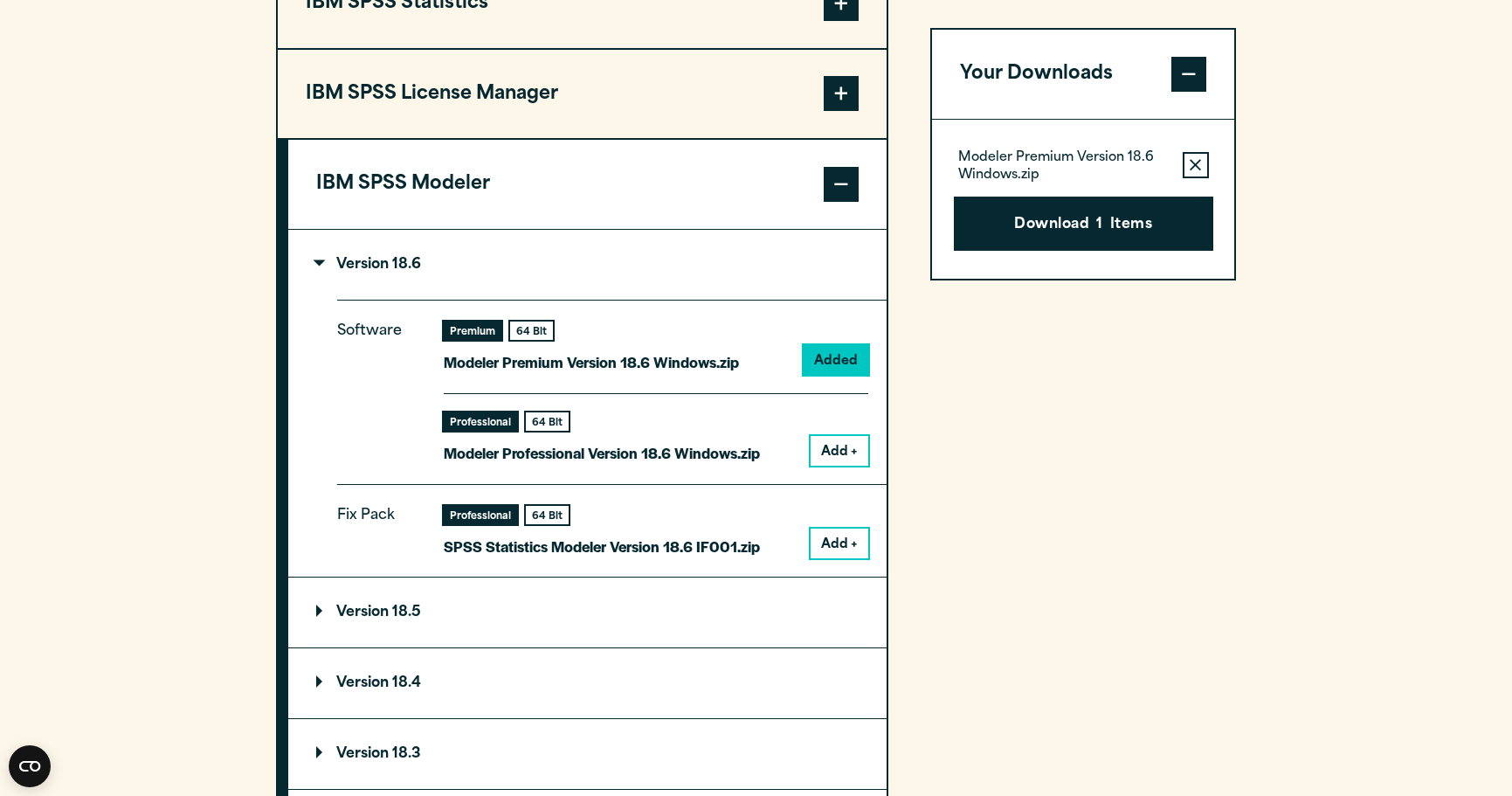
click at [1196, 163] on icon "button" at bounding box center [1195, 165] width 12 height 12
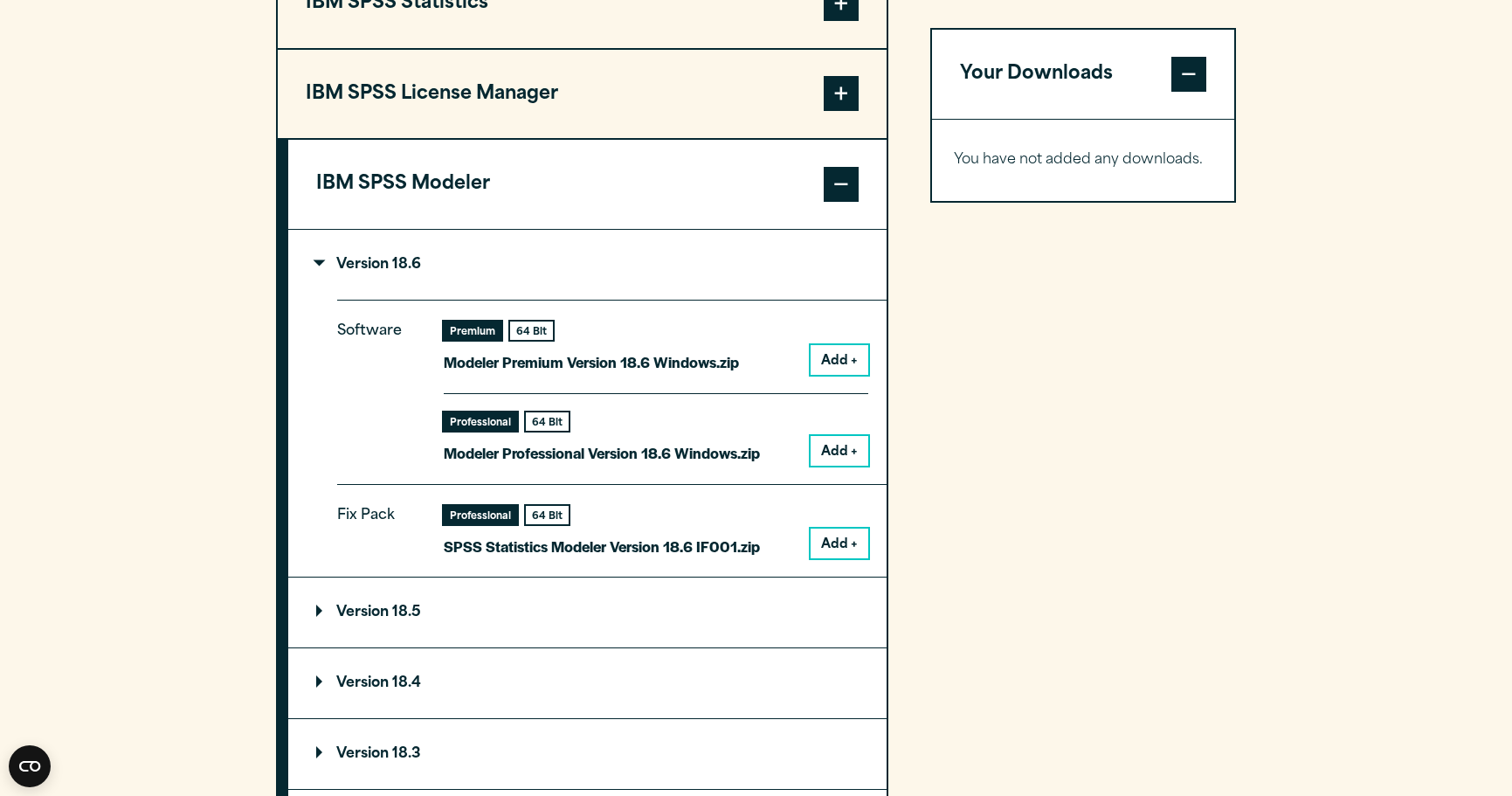
click at [847, 456] on button "Add +" at bounding box center [840, 451] width 57 height 30
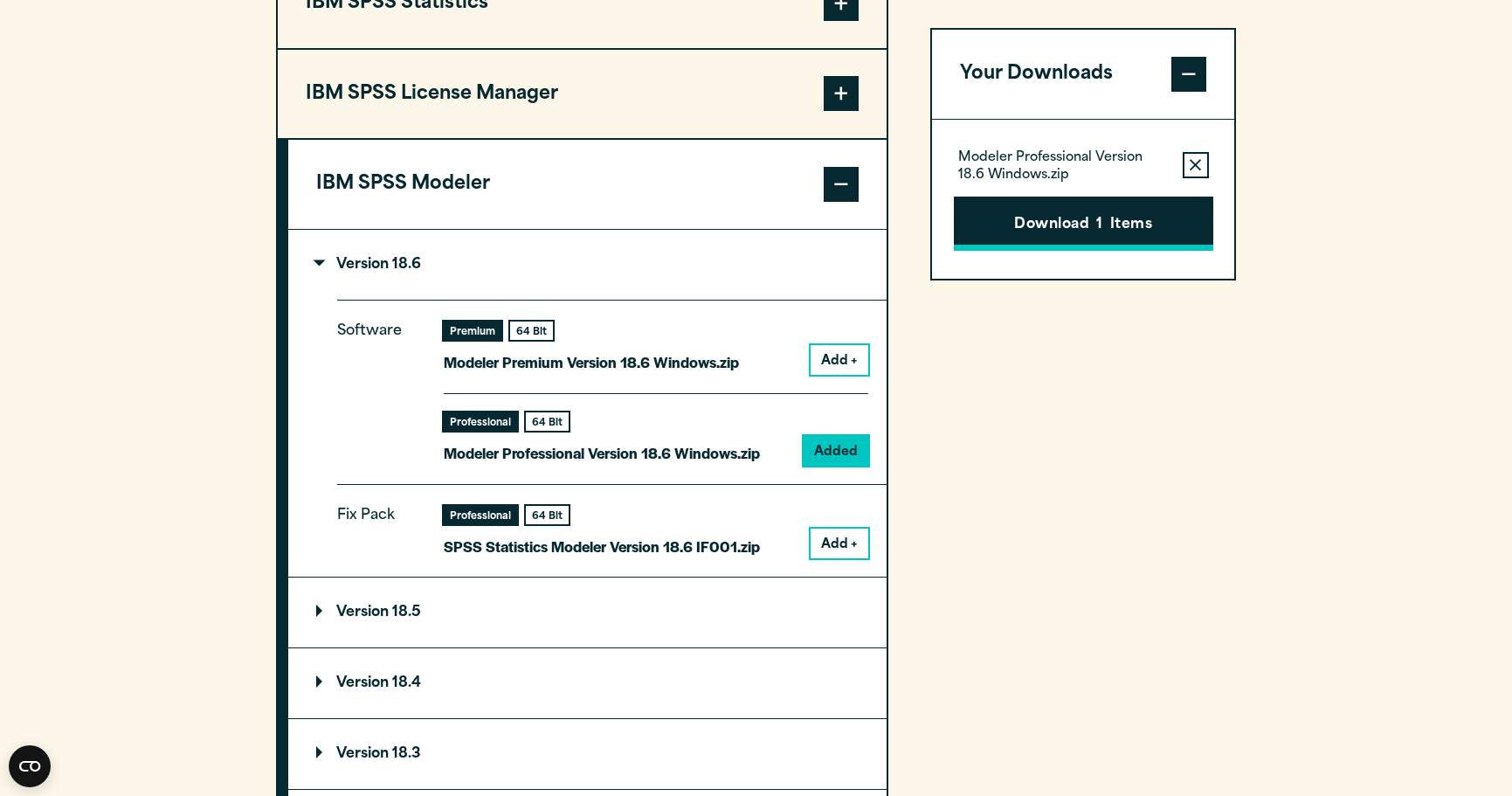
click at [1081, 233] on button "Download 1 Items" at bounding box center [1084, 224] width 259 height 55
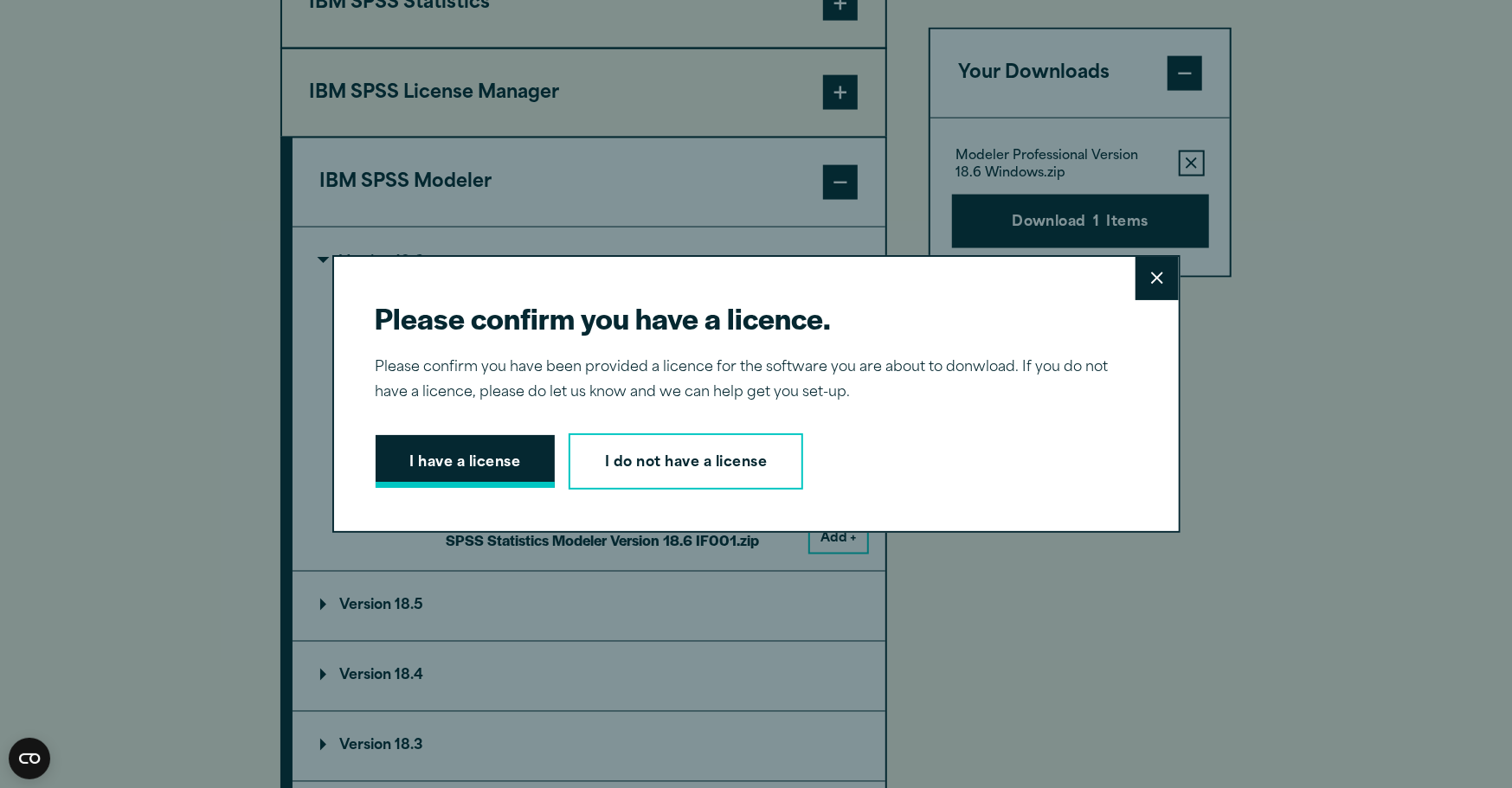
click at [476, 467] on button "I have a license" at bounding box center [465, 462] width 180 height 54
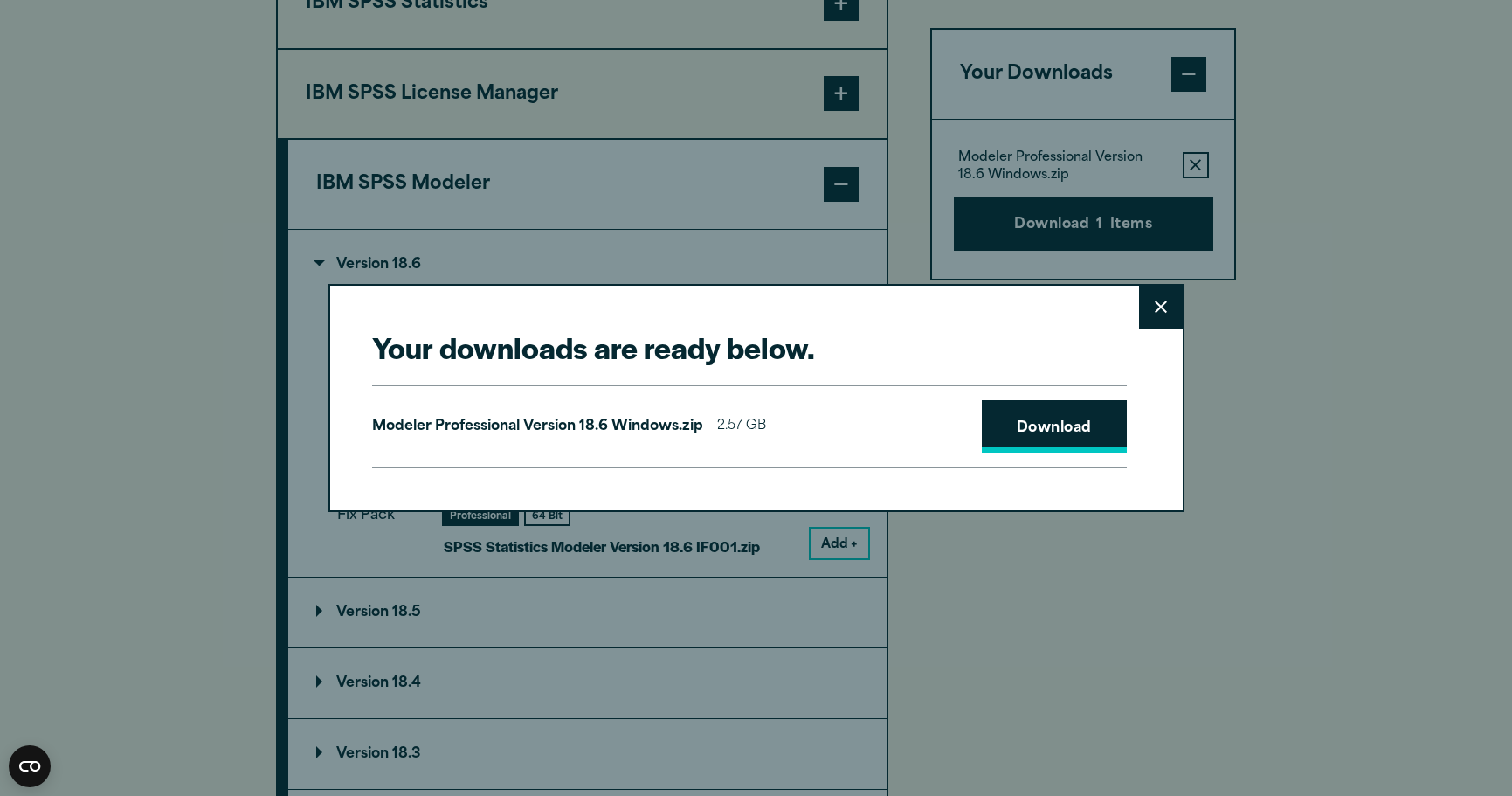
click at [1069, 422] on link "Download" at bounding box center [1054, 428] width 145 height 55
